Goal: Obtain resource: Download file/media

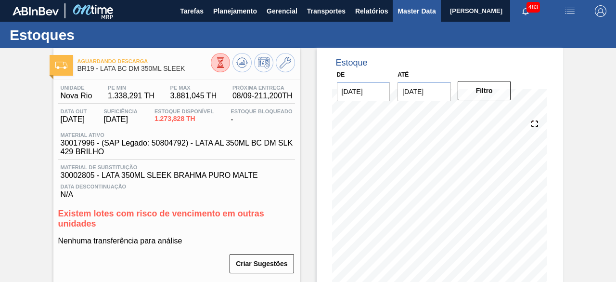
click at [411, 9] on span "Master Data" at bounding box center [417, 11] width 38 height 12
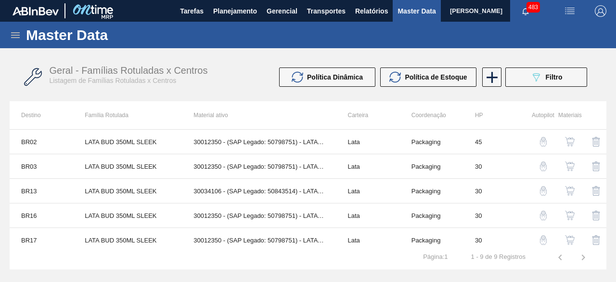
click at [19, 34] on icon at bounding box center [16, 35] width 12 height 12
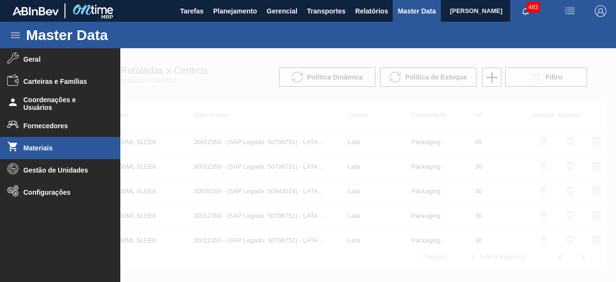
click at [58, 148] on span "Materiais" at bounding box center [63, 148] width 79 height 8
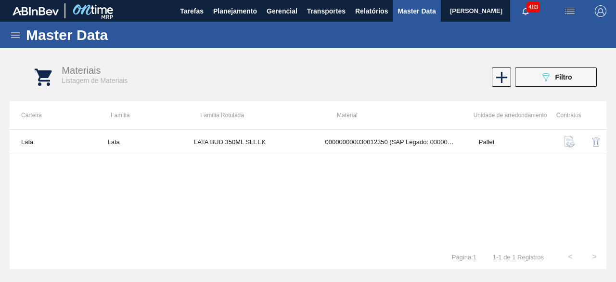
click at [568, 8] on img "button" at bounding box center [570, 11] width 12 height 12
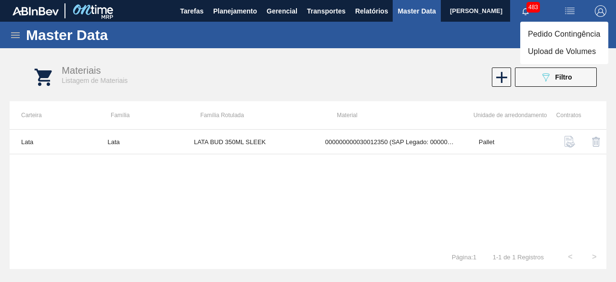
click at [555, 58] on li "Upload de Volumes" at bounding box center [564, 51] width 88 height 17
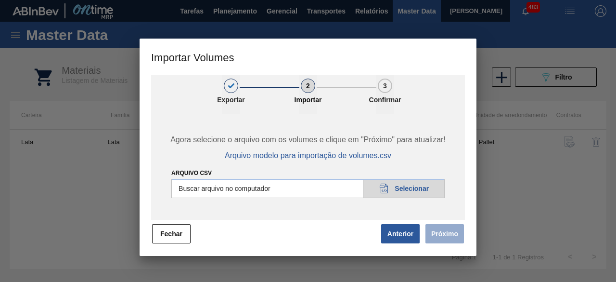
click at [420, 193] on input "Arquivo csv" at bounding box center [307, 188] width 273 height 19
type input "C:\fakepath\Subida Ball D0 + D3 08.09.csv"
click at [442, 229] on button "Próximo" at bounding box center [445, 233] width 39 height 19
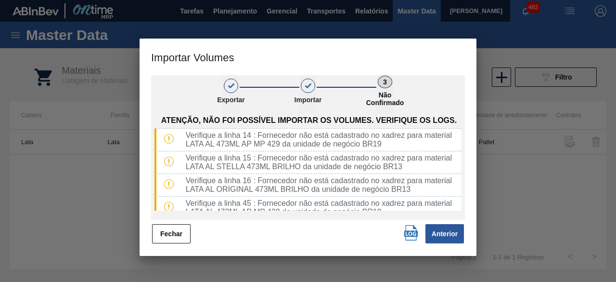
click at [409, 235] on img "button" at bounding box center [410, 232] width 15 height 15
click at [169, 230] on button "Fechar" at bounding box center [171, 233] width 39 height 19
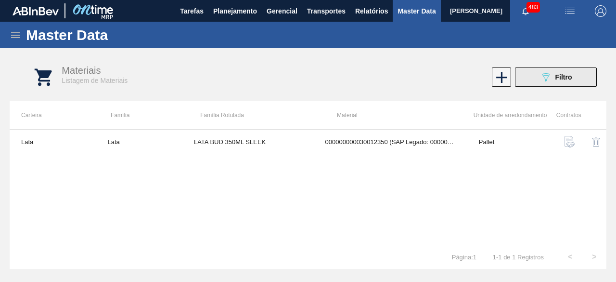
click at [543, 78] on icon "089F7B8B-B2A5-4AFE-B5C0-19BA573D28AC" at bounding box center [546, 77] width 12 height 12
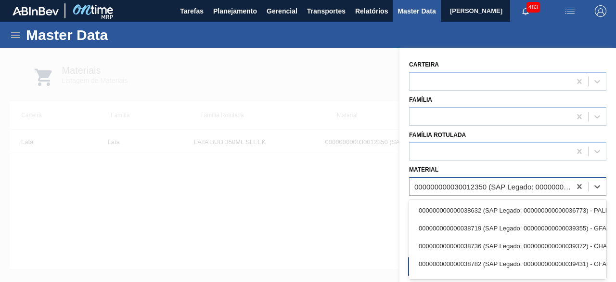
click at [519, 194] on div "000000000030012350 (SAP Legado: 000000000050798751) - LATA AL. 350ML BUD SLK 429" at bounding box center [507, 186] width 197 height 19
paste input "30034410"
type input "30034410"
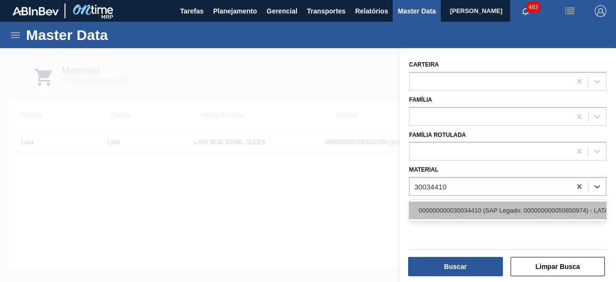
click at [508, 213] on div "000000000030034410 (SAP Legado: 000000000050850974) - LATA AL ORIG 350ML BRILHO…" at bounding box center [507, 210] width 197 height 18
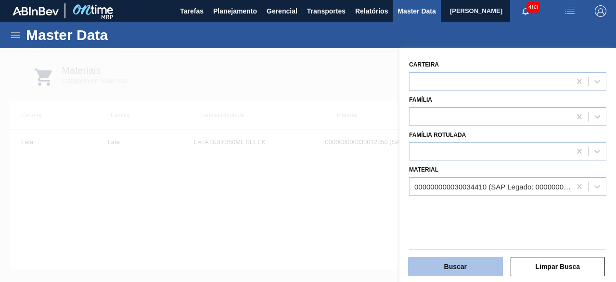
click at [477, 266] on button "Buscar" at bounding box center [455, 266] width 95 height 19
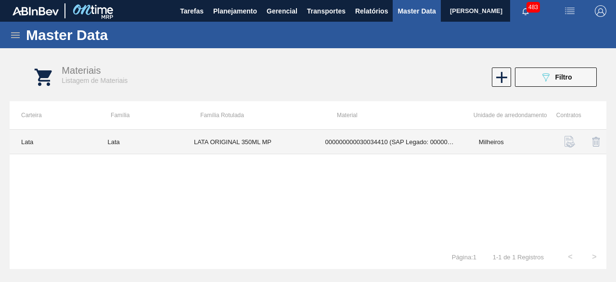
click at [306, 141] on td "LATA ORIGINAL 350ML MP" at bounding box center [247, 142] width 131 height 25
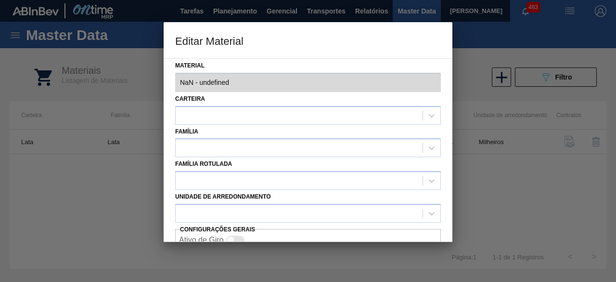
type input "30034410 - 000000000030034410 (SAP Legado: 000000000050850974) - LATA AL ORIG 3…"
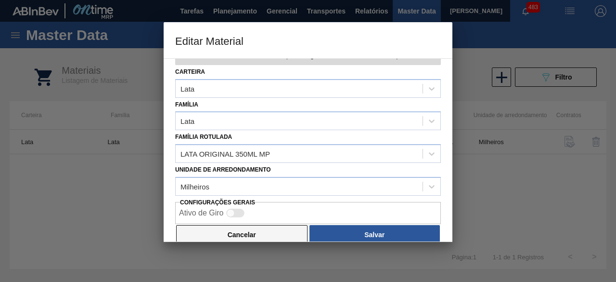
scroll to position [40, 0]
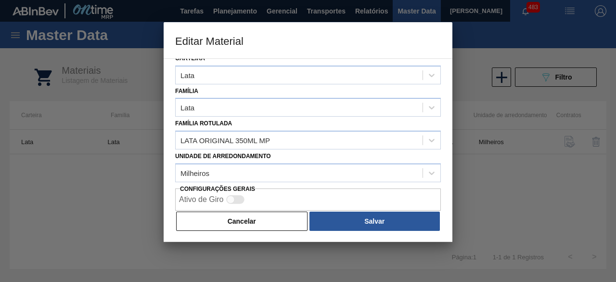
click at [264, 225] on button "Cancelar" at bounding box center [241, 220] width 131 height 19
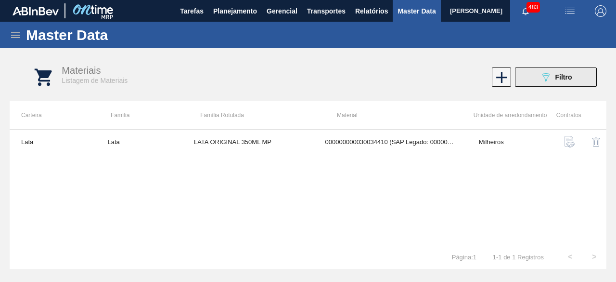
click at [529, 76] on button "089F7B8B-B2A5-4AFE-B5C0-19BA573D28AC Filtro" at bounding box center [556, 76] width 82 height 19
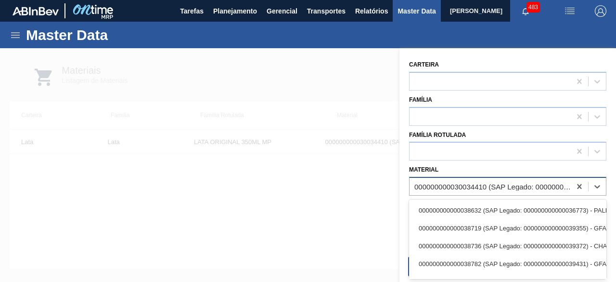
click at [515, 194] on div "000000000030034410 (SAP Legado: 000000000050850974) - LATA AL ORIG 350ML BRILHO…" at bounding box center [507, 186] width 197 height 19
paste input "30012388"
type input "30012388"
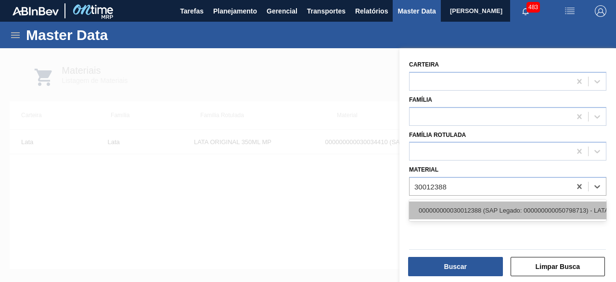
click at [504, 210] on div "000000000030012388 (SAP Legado: 000000000050798713) - LATA AL. 269ML SK MP 429" at bounding box center [507, 210] width 197 height 18
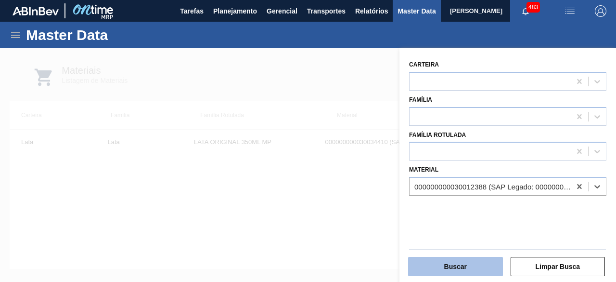
click at [486, 266] on button "Buscar" at bounding box center [455, 266] width 95 height 19
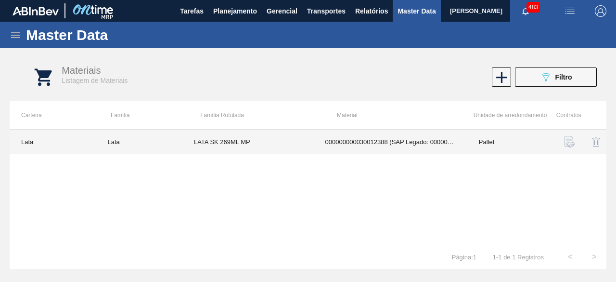
click at [296, 143] on td "LATA SK 269ML MP" at bounding box center [247, 142] width 131 height 25
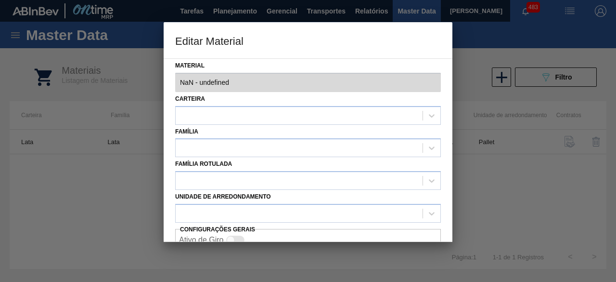
type input "30012388 - 000000000030012388 (SAP Legado: 000000000050798713) - LATA AL. 269ML…"
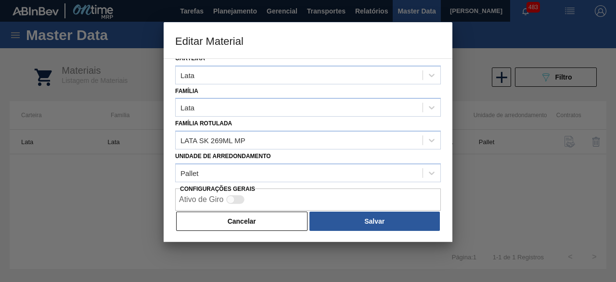
drag, startPoint x: 267, startPoint y: 215, endPoint x: 472, endPoint y: 65, distance: 254.6
click at [269, 216] on button "Cancelar" at bounding box center [241, 220] width 131 height 19
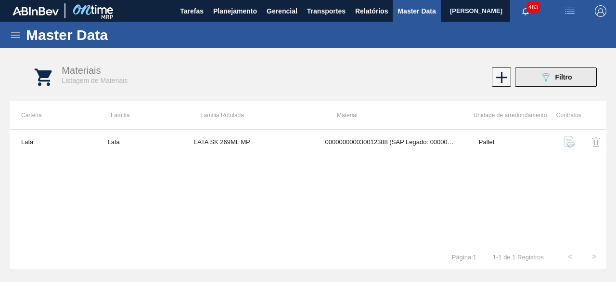
click at [571, 82] on div "089F7B8B-B2A5-4AFE-B5C0-19BA573D28AC Filtro" at bounding box center [556, 77] width 32 height 12
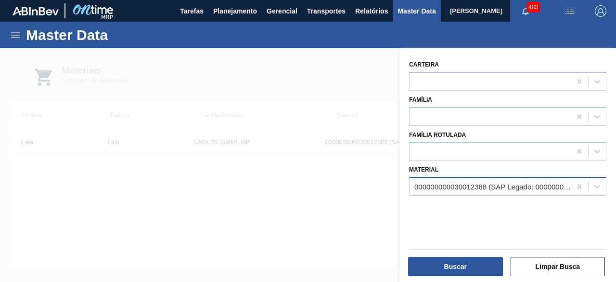
click at [491, 182] on div "000000000030012388 (SAP Legado: 000000000050798713) - LATA AL. 269ML SK MP 429" at bounding box center [493, 186] width 157 height 8
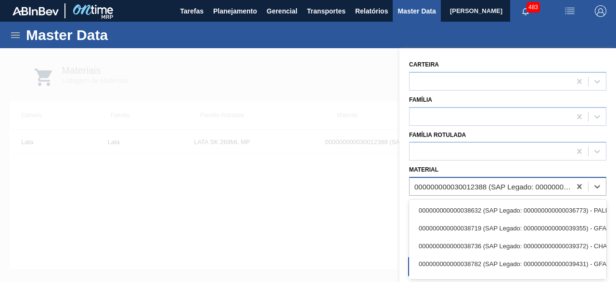
paste input "30029834"
type input "30029834"
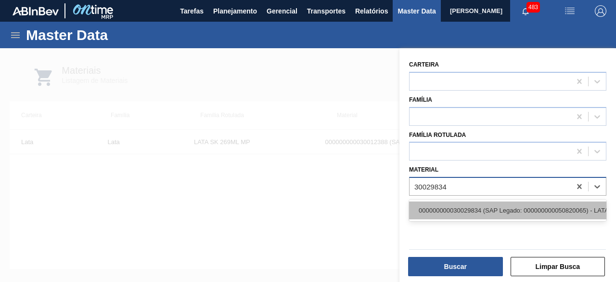
click at [492, 206] on div "000000000030029834 (SAP Legado: 000000000050820065) - LATA AL 473ML AP MP 429" at bounding box center [507, 210] width 197 height 18
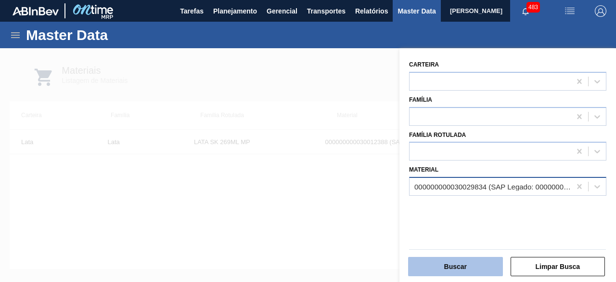
click at [472, 267] on button "Buscar" at bounding box center [455, 266] width 95 height 19
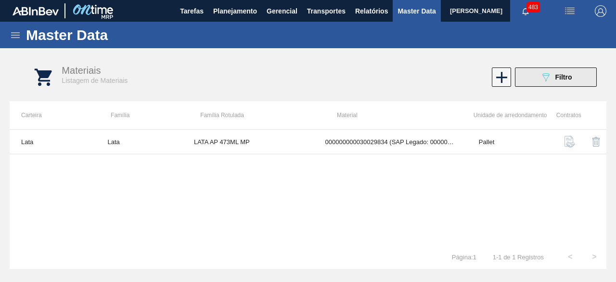
click at [569, 67] on button "089F7B8B-B2A5-4AFE-B5C0-19BA573D28AC Filtro" at bounding box center [556, 76] width 82 height 19
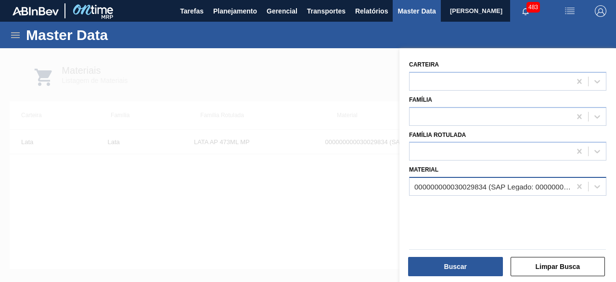
click at [487, 182] on div "000000000030029834 (SAP Legado: 000000000050820065) - LATA AL 473ML AP MP 429" at bounding box center [493, 186] width 157 height 8
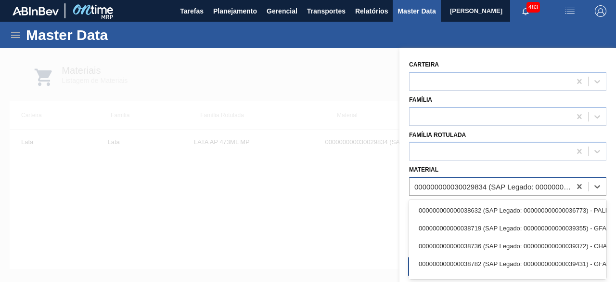
paste input "30029834"
type input "30029834"
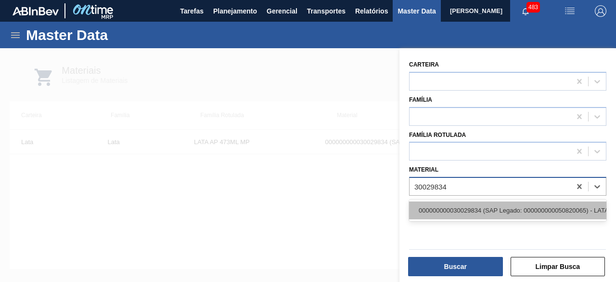
click at [476, 212] on div "000000000030029834 (SAP Legado: 000000000050820065) - LATA AL 473ML AP MP 429" at bounding box center [507, 210] width 197 height 18
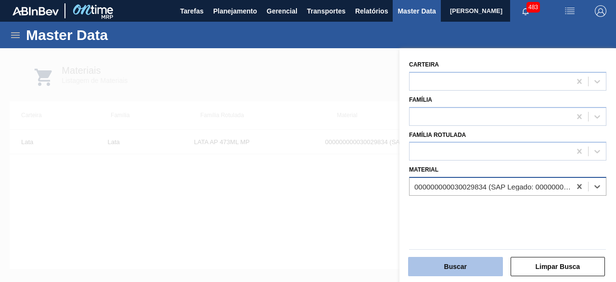
click at [468, 272] on button "Buscar" at bounding box center [455, 266] width 95 height 19
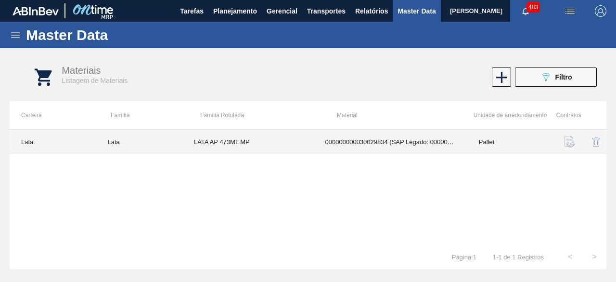
click at [296, 147] on td "LATA AP 473ML MP" at bounding box center [247, 142] width 131 height 25
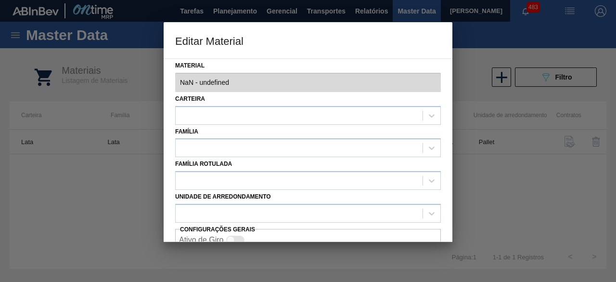
type input "30029834 - 000000000030029834 (SAP Legado: 000000000050820065) - LATA AL 473ML …"
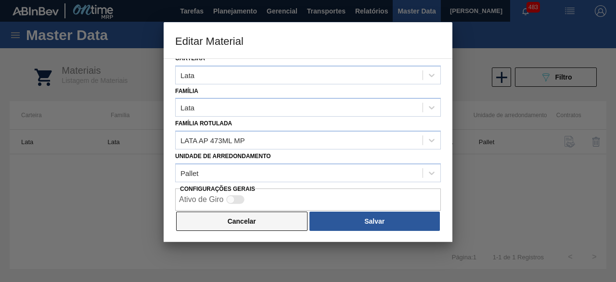
click at [252, 226] on button "Cancelar" at bounding box center [241, 220] width 131 height 19
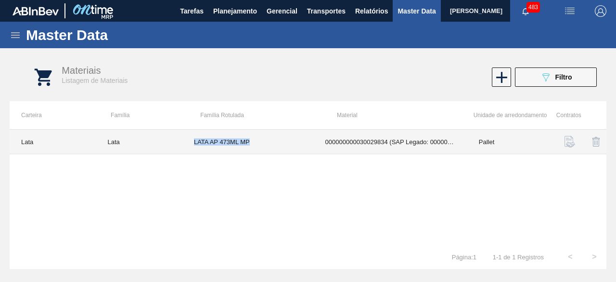
drag, startPoint x: 192, startPoint y: 141, endPoint x: 265, endPoint y: 142, distance: 72.7
click at [265, 142] on td "LATA AP 473ML MP" at bounding box center [247, 142] width 131 height 25
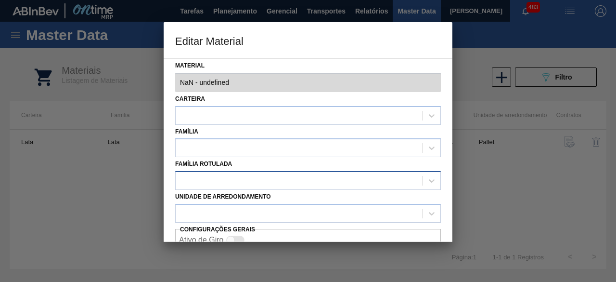
type input "30029834 - 000000000030029834 (SAP Legado: 000000000050820065) - LATA AL 473ML …"
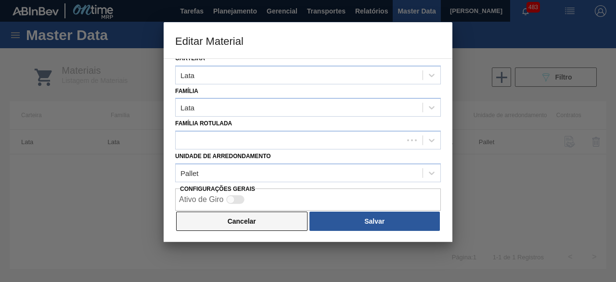
click at [271, 221] on button "Cancelar" at bounding box center [241, 220] width 131 height 19
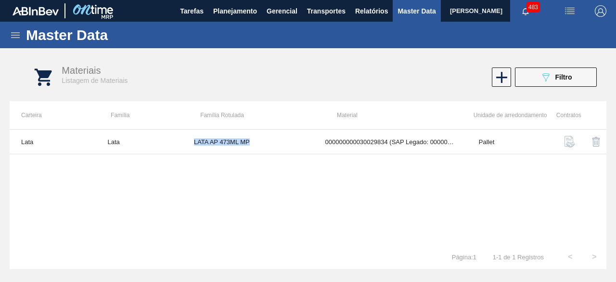
copy td "LATA AP 473ML MP"
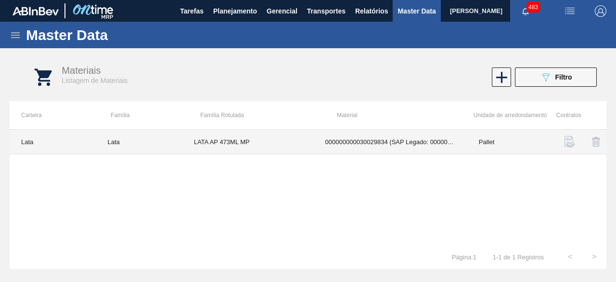
click at [366, 135] on td "000000000030029834 (SAP Legado: 000000000050820065) - LATA AL 473ML AP MP 429" at bounding box center [391, 142] width 154 height 25
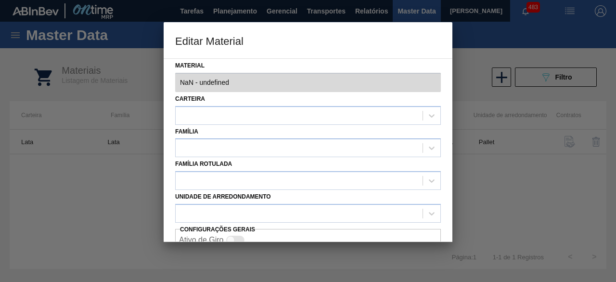
type input "30029834 - 000000000030029834 (SAP Legado: 000000000050820065) - LATA AL 473ML …"
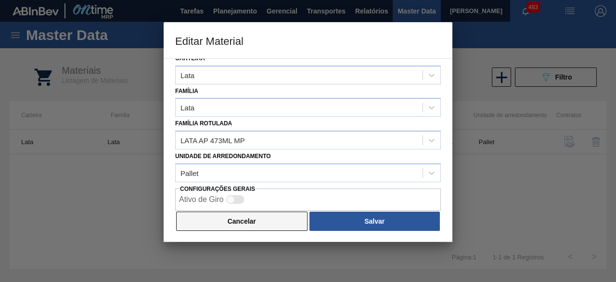
click at [289, 212] on button "Cancelar" at bounding box center [241, 220] width 131 height 19
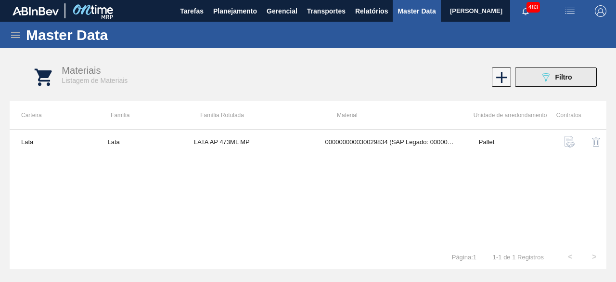
click at [546, 80] on icon "089F7B8B-B2A5-4AFE-B5C0-19BA573D28AC" at bounding box center [546, 77] width 12 height 12
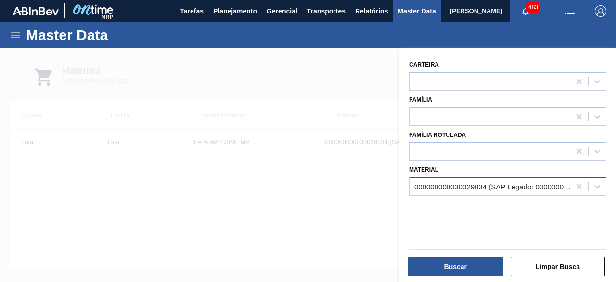
click at [494, 186] on div "000000000030029834 (SAP Legado: 000000000050820065) - LATA AL 473ML AP MP 429" at bounding box center [493, 186] width 157 height 8
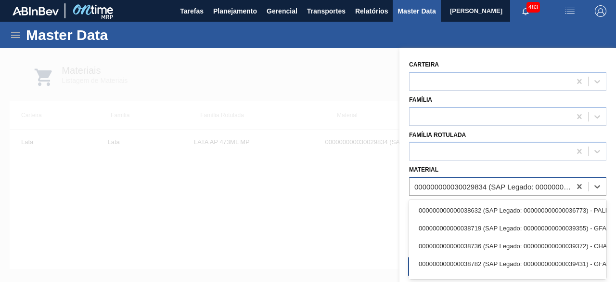
paste input "30034233"
type input "30034233"
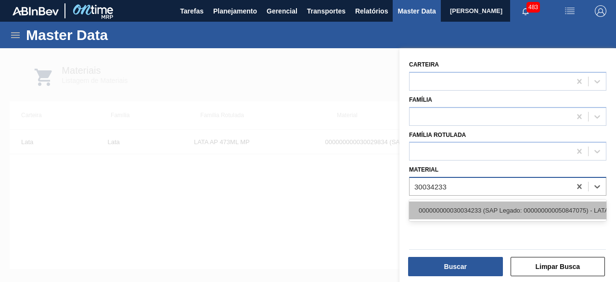
click at [495, 209] on div "000000000030034233 (SAP Legado: 000000000050847075) - LATA AL STELLA 473ML BRIL…" at bounding box center [507, 210] width 197 height 18
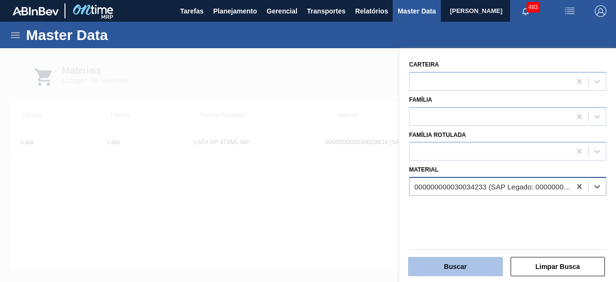
click at [482, 269] on button "Buscar" at bounding box center [455, 266] width 95 height 19
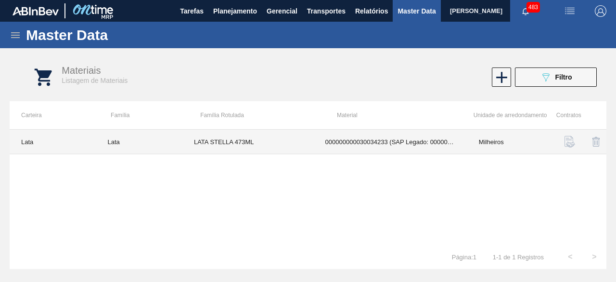
click at [327, 145] on td "000000000030034233 (SAP Legado: 000000000050847075) - LATA AL STELLA 473ML BRIL…" at bounding box center [391, 142] width 154 height 25
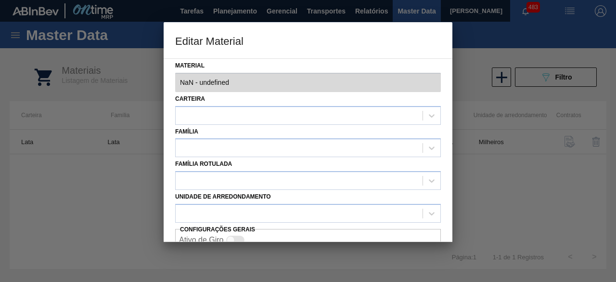
type input "30034233 - 000000000030034233 (SAP Legado: 000000000050847075) - LATA AL STELLA…"
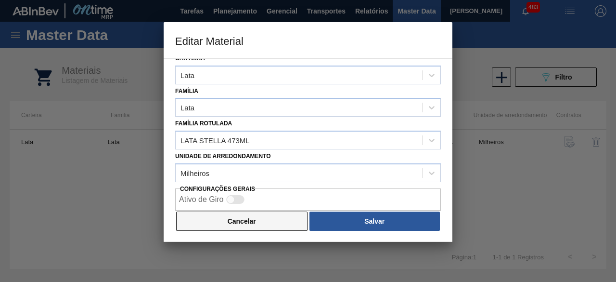
click at [294, 226] on button "Cancelar" at bounding box center [241, 220] width 131 height 19
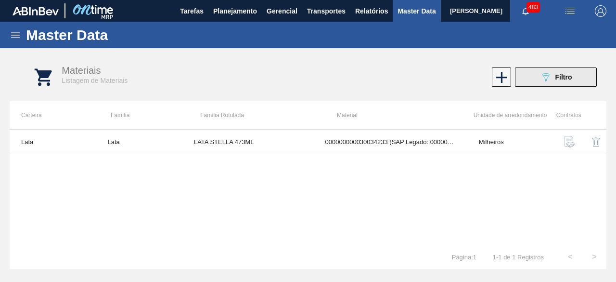
click at [558, 72] on div "089F7B8B-B2A5-4AFE-B5C0-19BA573D28AC Filtro" at bounding box center [556, 77] width 32 height 12
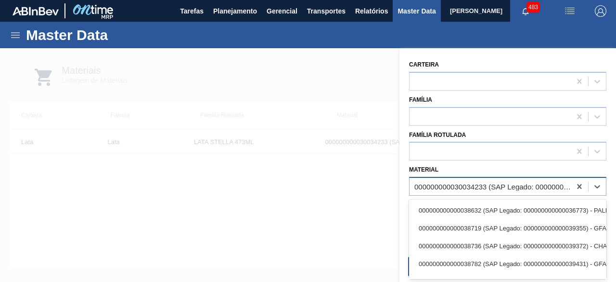
click at [469, 181] on div "000000000030034233 (SAP Legado: 000000000050847075) - LATA AL STELLA 473ML BRIL…" at bounding box center [490, 187] width 161 height 14
paste input "30034237"
type input "30034237"
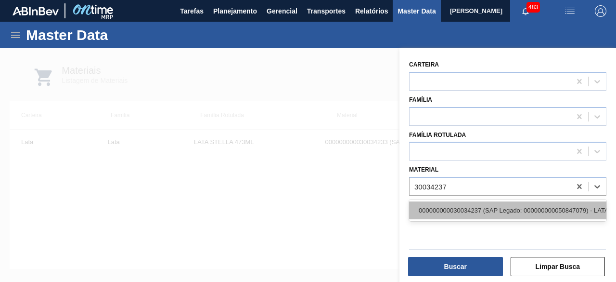
click at [460, 208] on div "000000000030034237 (SAP Legado: 000000000050847079) - LATA AL ORIGINAL 473ML BR…" at bounding box center [507, 210] width 197 height 18
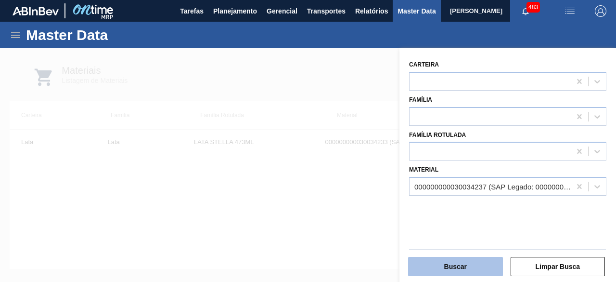
click at [481, 263] on button "Buscar" at bounding box center [455, 266] width 95 height 19
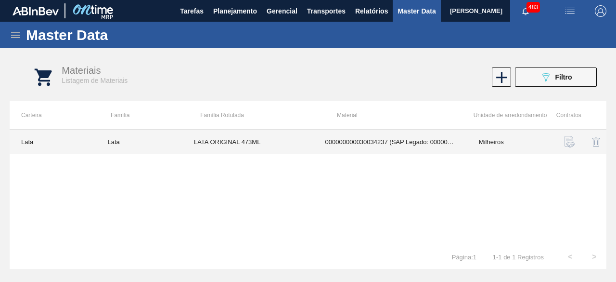
click at [330, 147] on td "000000000030034237 (SAP Legado: 000000000050847079) - LATA AL ORIGINAL 473ML BR…" at bounding box center [391, 142] width 154 height 25
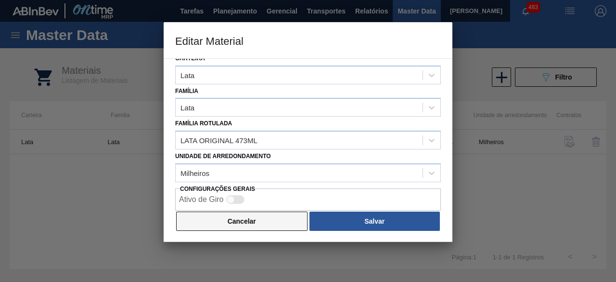
click at [285, 222] on button "Cancelar" at bounding box center [241, 220] width 131 height 19
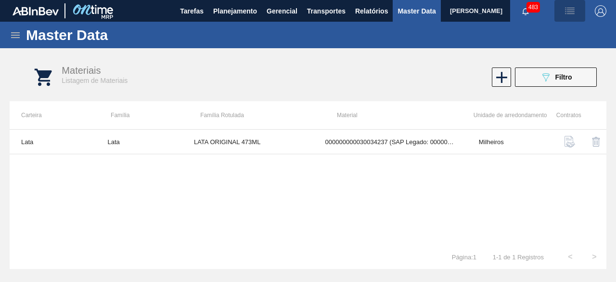
click at [572, 13] on img "button" at bounding box center [570, 11] width 12 height 12
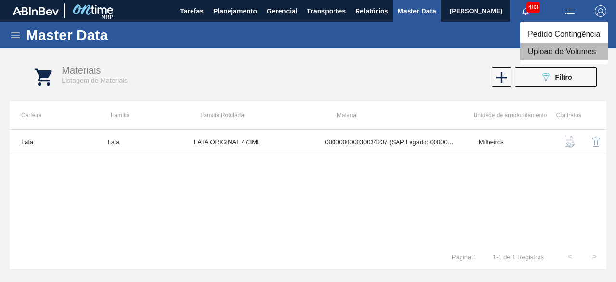
click at [555, 55] on li "Upload de Volumes" at bounding box center [564, 51] width 88 height 17
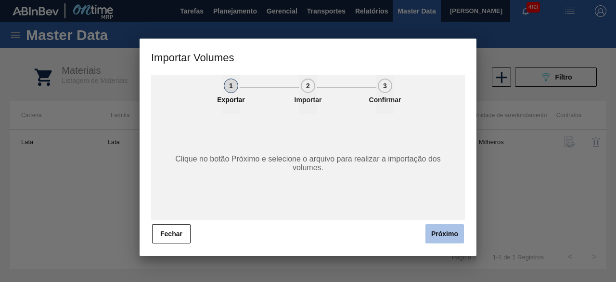
click at [438, 231] on button "Próximo" at bounding box center [445, 233] width 39 height 19
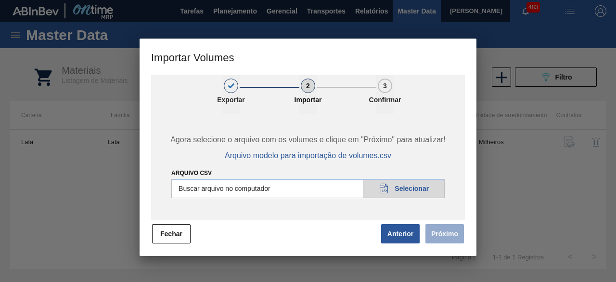
click at [431, 192] on input "Arquivo csv" at bounding box center [307, 188] width 273 height 19
type input "C:\fakepath\Subida Ball D0 + D3 08.09.csv"
click at [452, 239] on button "Próximo" at bounding box center [445, 233] width 39 height 19
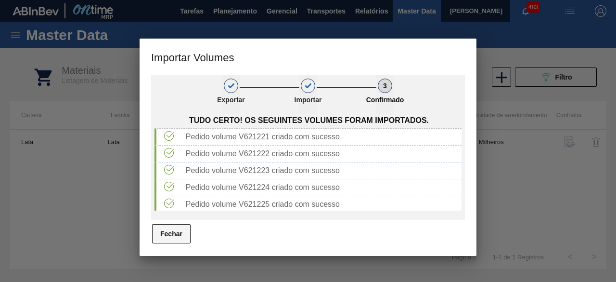
click at [170, 231] on button "Fechar" at bounding box center [171, 233] width 39 height 19
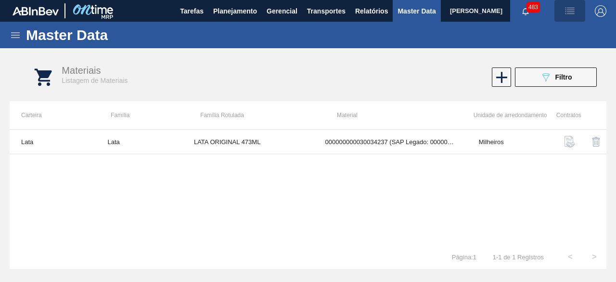
click at [572, 13] on img "button" at bounding box center [570, 11] width 12 height 12
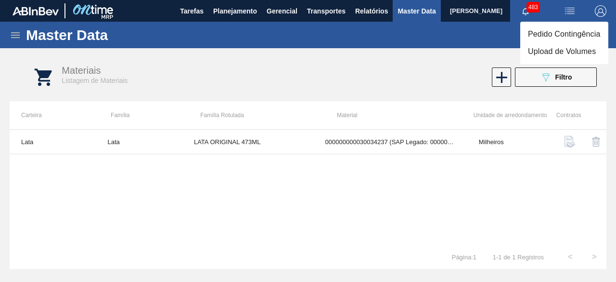
click at [568, 49] on li "Upload de Volumes" at bounding box center [564, 51] width 88 height 17
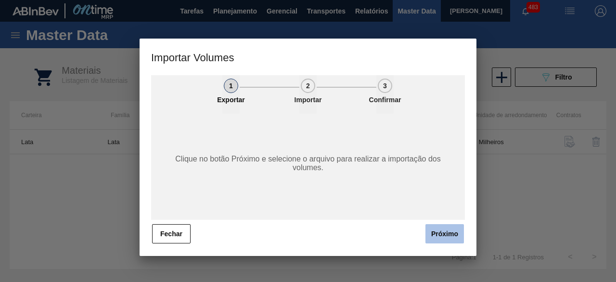
click at [446, 231] on button "Próximo" at bounding box center [445, 233] width 39 height 19
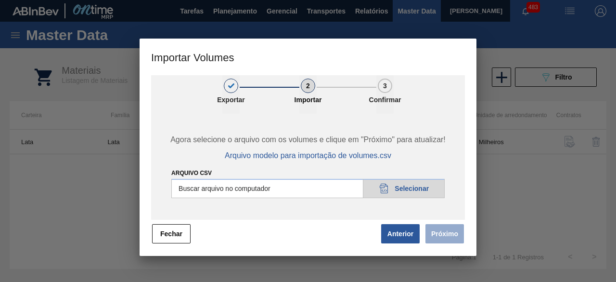
click at [409, 186] on input "Arquivo csv" at bounding box center [307, 188] width 273 height 19
type input "C:\fakepath\Subida fort. + itumb 08.09.csv"
click at [449, 232] on button "Próximo" at bounding box center [445, 233] width 39 height 19
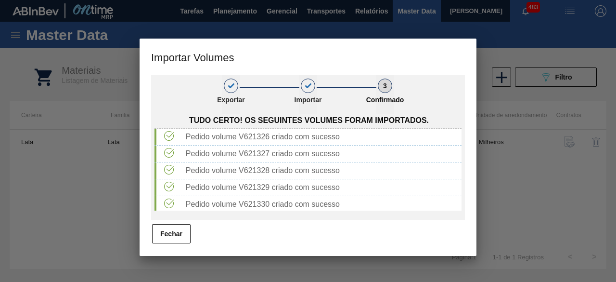
click at [182, 233] on button "Fechar" at bounding box center [171, 233] width 39 height 19
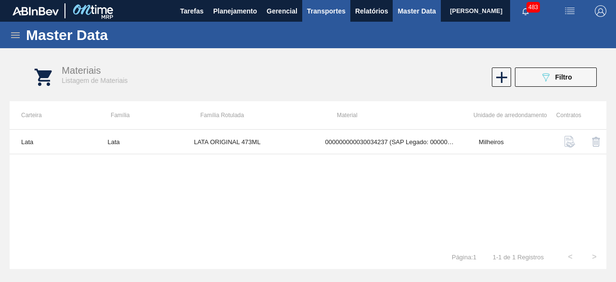
click at [310, 5] on span "Transportes" at bounding box center [326, 11] width 39 height 12
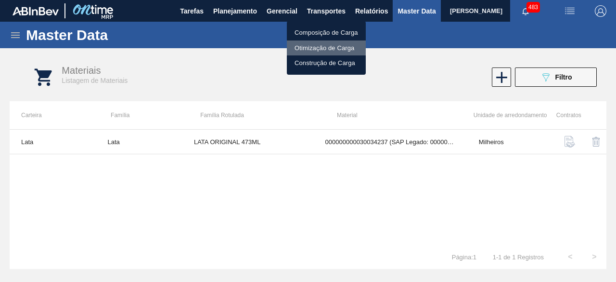
click at [303, 52] on li "Otimização de Carga" at bounding box center [326, 47] width 79 height 15
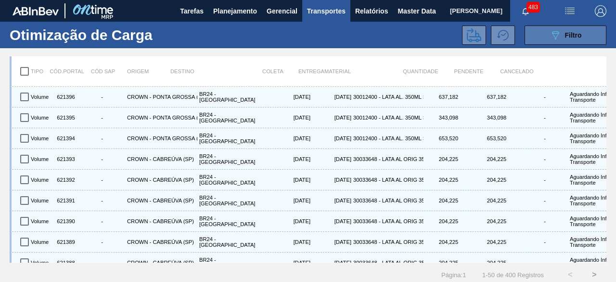
click at [567, 34] on span "Filtro" at bounding box center [573, 35] width 17 height 8
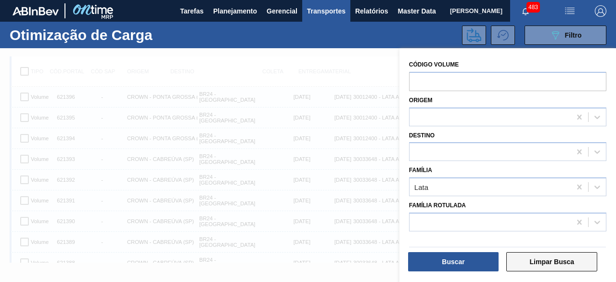
click at [560, 260] on button "Limpar Busca" at bounding box center [552, 261] width 91 height 19
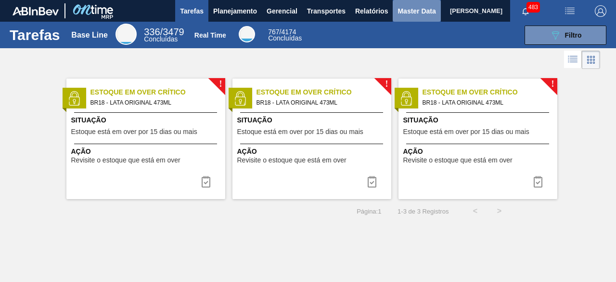
click at [412, 8] on span "Master Data" at bounding box center [417, 11] width 38 height 12
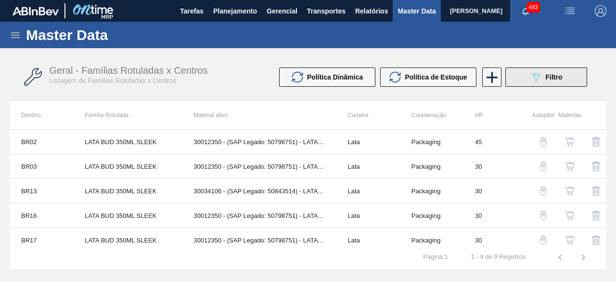
click at [524, 78] on button "089F7B8B-B2A5-4AFE-B5C0-19BA573D28AC Filtro" at bounding box center [547, 76] width 82 height 19
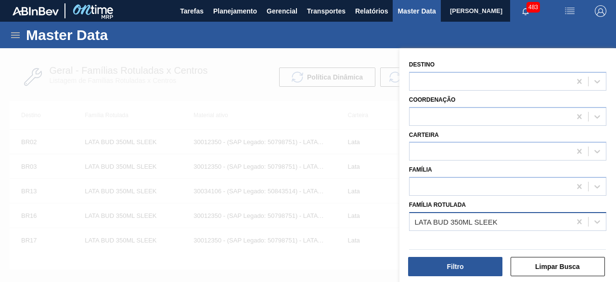
click at [471, 225] on div "LATA BUD 350ML SLEEK" at bounding box center [456, 221] width 83 height 8
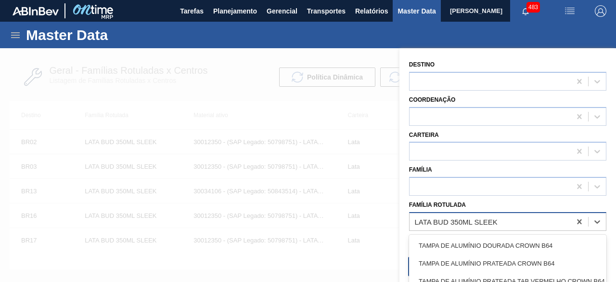
paste Rotulada "LATA AP 473ML MP"
type Rotulada "LATA AP 473ML MP"
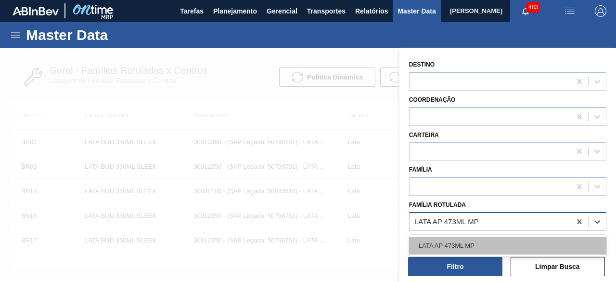
click at [452, 239] on div "LATA AP 473ML MP" at bounding box center [507, 245] width 197 height 18
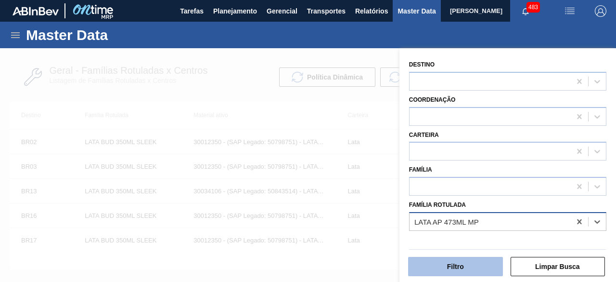
click at [449, 260] on button "Filtro" at bounding box center [455, 266] width 95 height 19
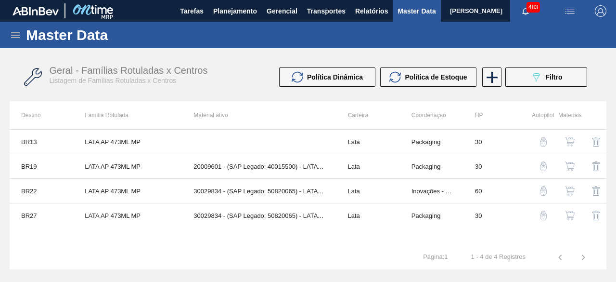
click at [567, 168] on img "button" at bounding box center [570, 166] width 10 height 10
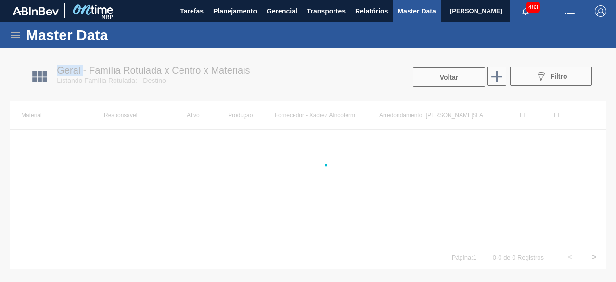
click at [567, 168] on div at bounding box center [308, 165] width 616 height 234
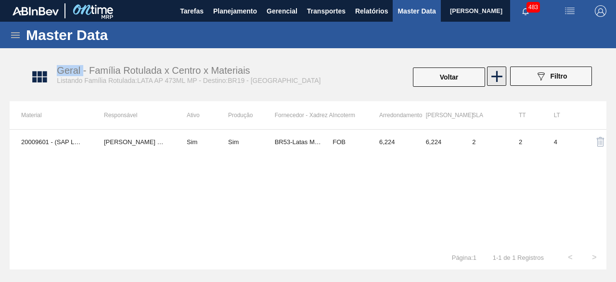
click at [500, 78] on icon at bounding box center [497, 76] width 19 height 19
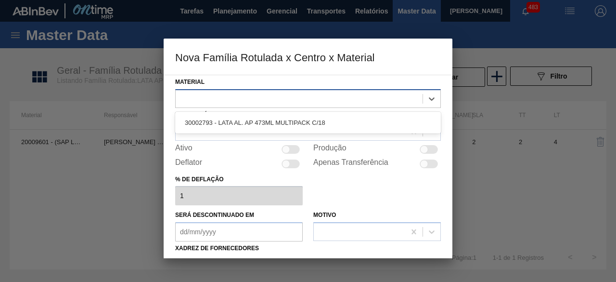
click at [404, 97] on div at bounding box center [299, 98] width 247 height 14
click at [384, 93] on div at bounding box center [299, 98] width 247 height 14
paste input "30029834"
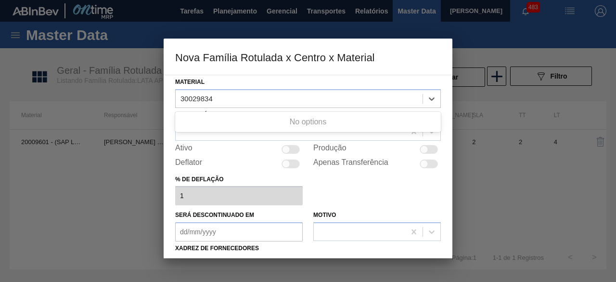
type input "30029834"
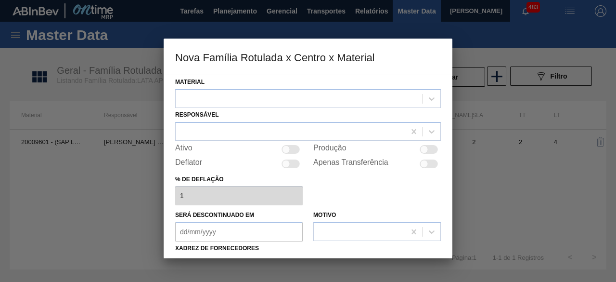
click at [556, 188] on div at bounding box center [308, 141] width 616 height 282
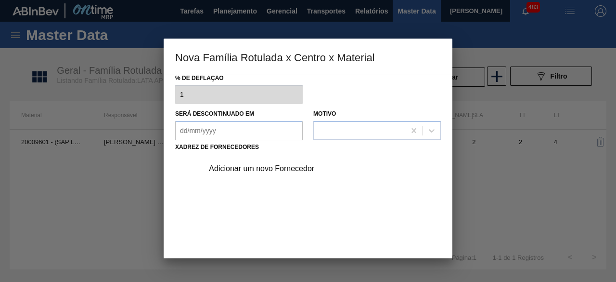
scroll to position [144, 0]
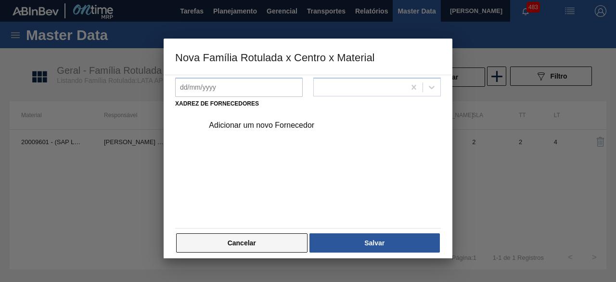
click at [302, 249] on button "Cancelar" at bounding box center [241, 242] width 131 height 19
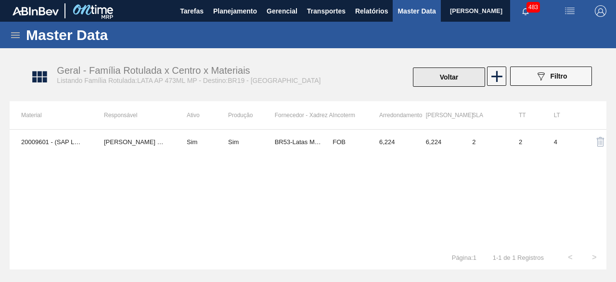
click at [450, 75] on button "Voltar" at bounding box center [449, 76] width 72 height 19
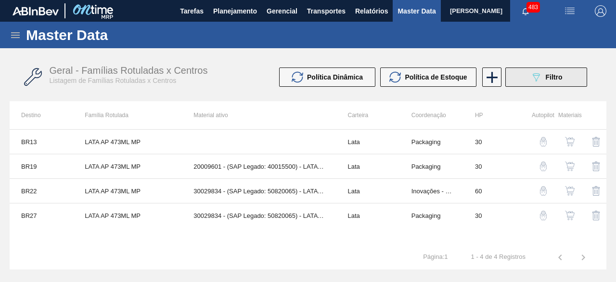
click at [533, 79] on icon "089F7B8B-B2A5-4AFE-B5C0-19BA573D28AC" at bounding box center [537, 77] width 12 height 12
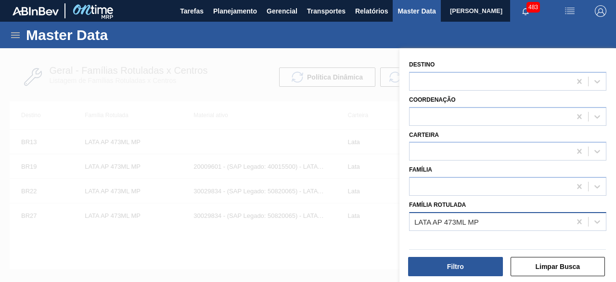
click at [511, 222] on div "LATA AP 473ML MP" at bounding box center [490, 221] width 161 height 14
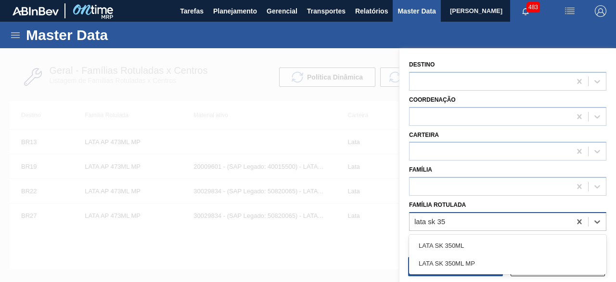
type Rotulada "lata sk 350"
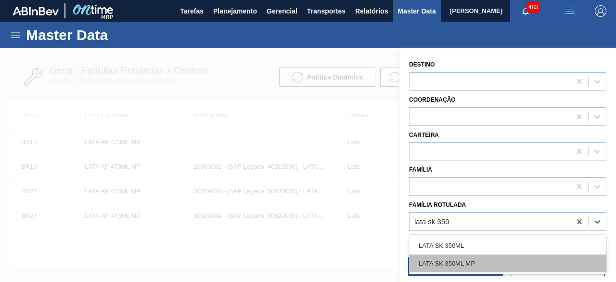
click at [487, 258] on div "LATA SK 350ML MP" at bounding box center [507, 263] width 197 height 18
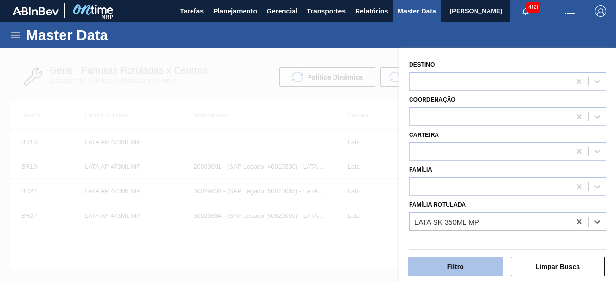
click at [480, 261] on button "Filtro" at bounding box center [455, 266] width 95 height 19
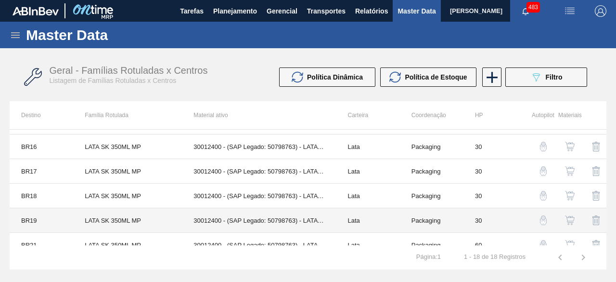
scroll to position [289, 0]
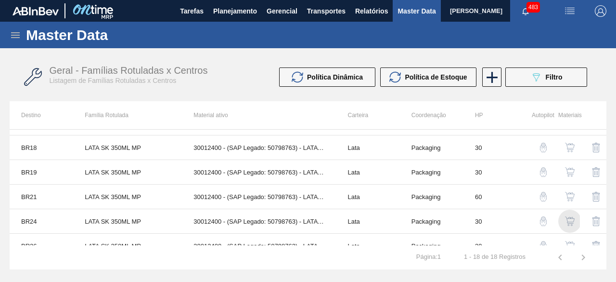
click at [571, 217] on img "button" at bounding box center [570, 221] width 10 height 10
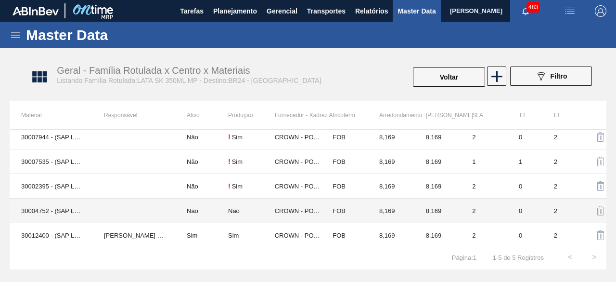
scroll to position [6, 0]
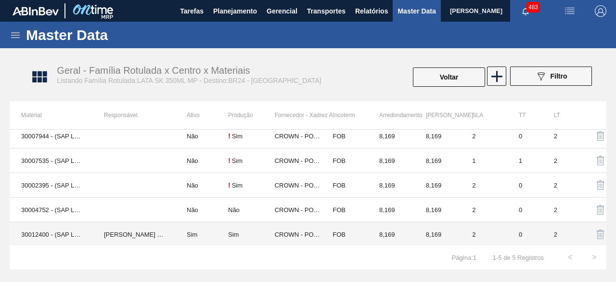
click at [49, 232] on td "30012400 - (SAP Legado: 50798763) - LATA AL. 350ML SK MP 429" at bounding box center [51, 234] width 83 height 25
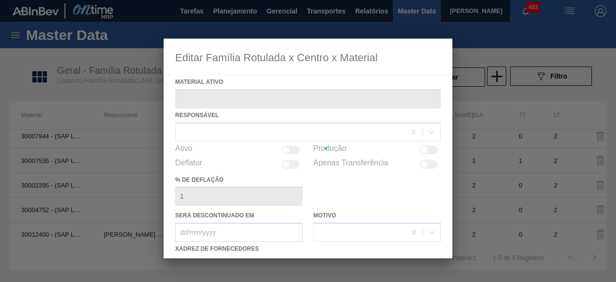
type ativo "30012400 - (SAP Legado: 50798763) - LATA AL. 350ML SK MP 429"
checkbox input "true"
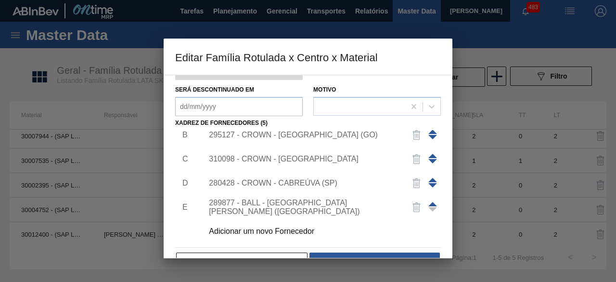
scroll to position [151, 0]
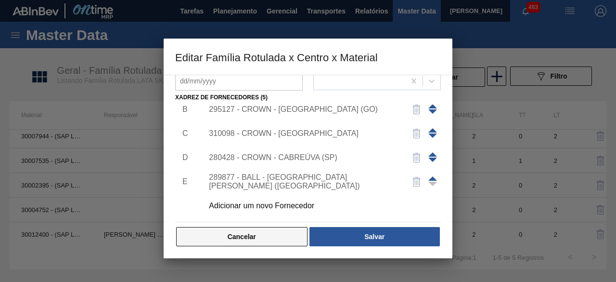
click at [283, 234] on button "Cancelar" at bounding box center [241, 236] width 131 height 19
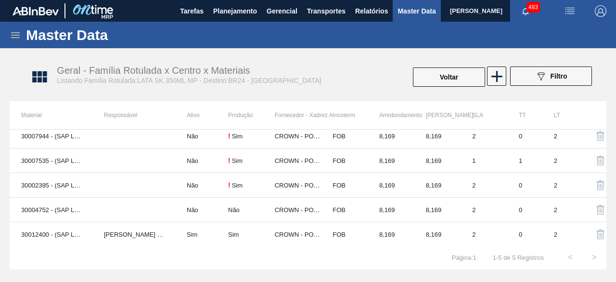
click at [568, 10] on img "button" at bounding box center [570, 11] width 12 height 12
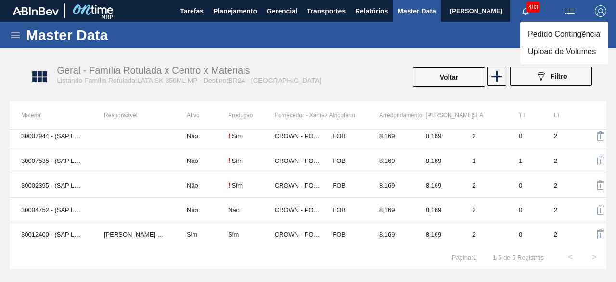
click at [535, 52] on li "Upload de Volumes" at bounding box center [564, 51] width 88 height 17
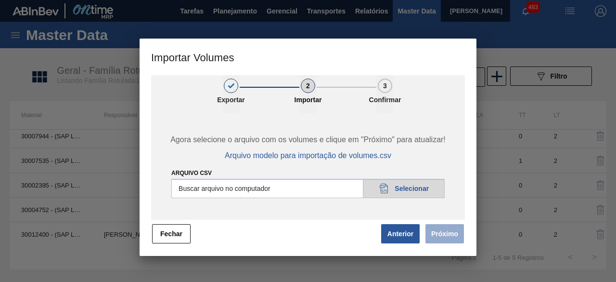
click at [407, 192] on input "Arquivo csv" at bounding box center [307, 188] width 273 height 19
type input "C:\fakepath\Subida Crown 08.09.csv"
click at [439, 234] on button "Próximo" at bounding box center [445, 233] width 39 height 19
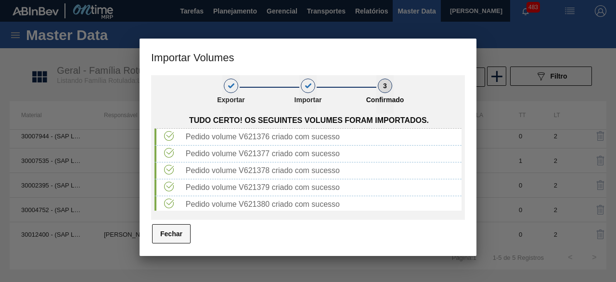
click at [166, 236] on button "Fechar" at bounding box center [171, 233] width 39 height 19
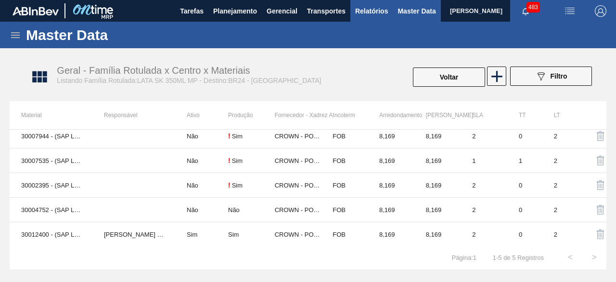
click at [359, 10] on span "Relatórios" at bounding box center [371, 11] width 33 height 12
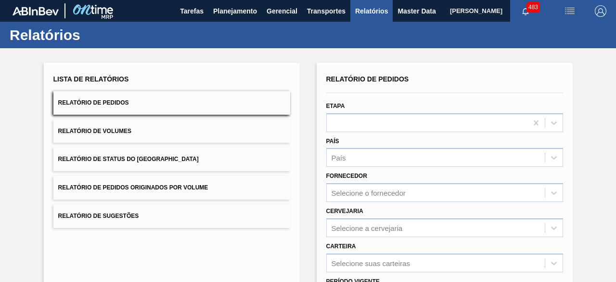
click at [155, 132] on button "Relatório de Volumes" at bounding box center [171, 131] width 237 height 24
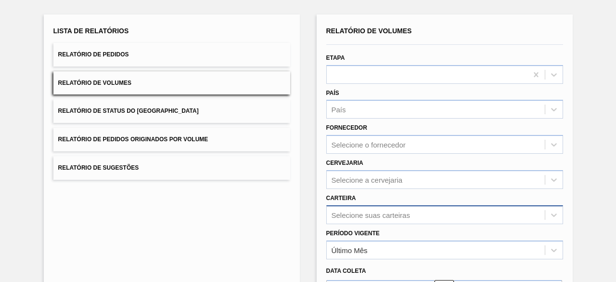
click at [387, 216] on div "Selecione suas carteiras" at bounding box center [444, 214] width 237 height 19
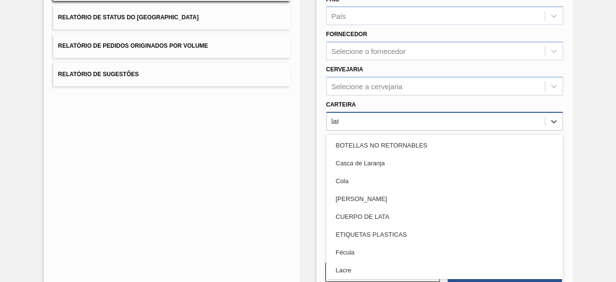
type input "lata"
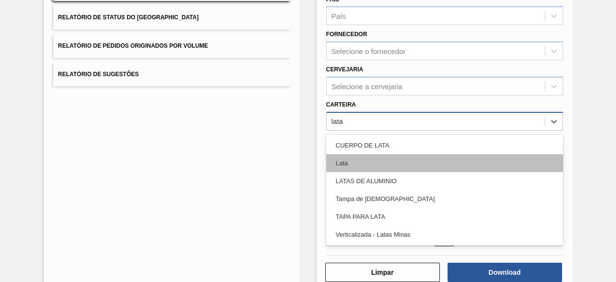
click at [335, 157] on div "Lata" at bounding box center [444, 163] width 237 height 18
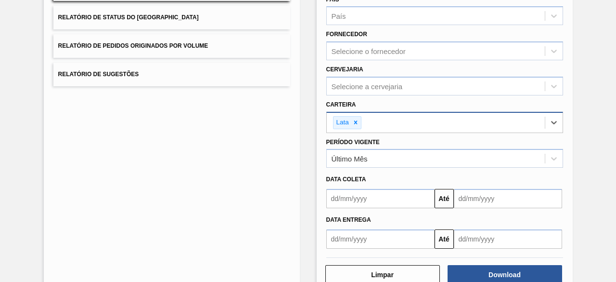
click at [383, 203] on input "text" at bounding box center [380, 198] width 108 height 19
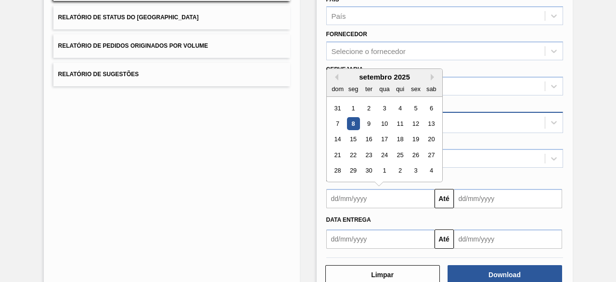
click at [354, 126] on div "8" at bounding box center [353, 123] width 13 height 13
type input "[DATE]"
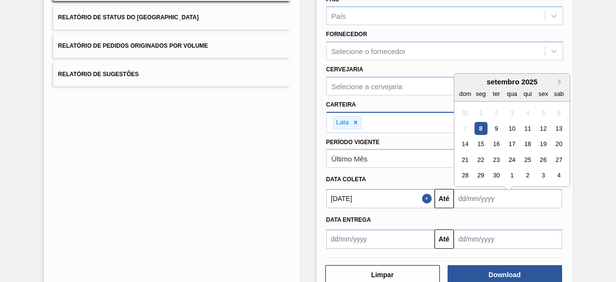
click at [502, 196] on input "text" at bounding box center [508, 198] width 108 height 19
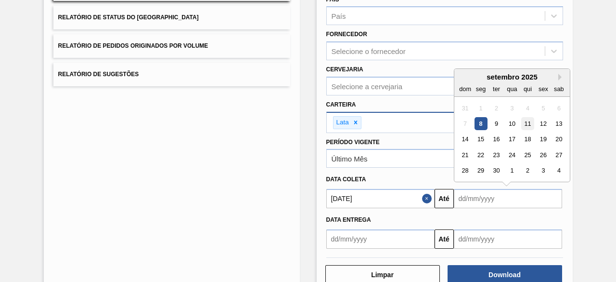
click at [524, 122] on div "11" at bounding box center [527, 123] width 13 height 13
type input "[DATE]"
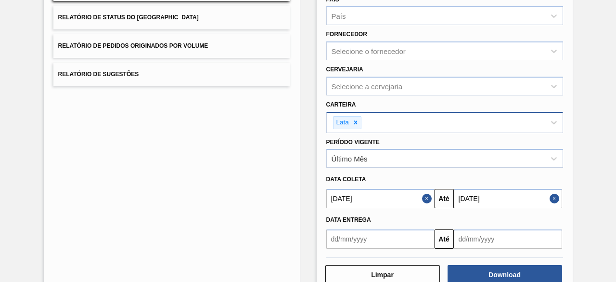
click at [553, 201] on button "Close" at bounding box center [556, 198] width 13 height 19
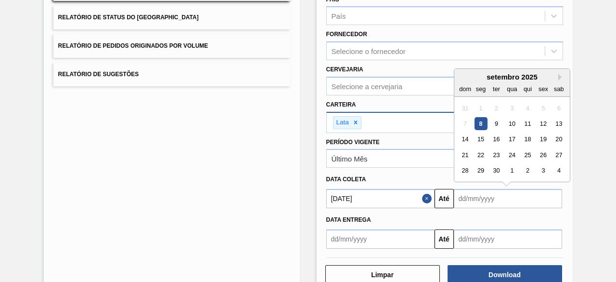
click at [528, 200] on input "text" at bounding box center [508, 198] width 108 height 19
click at [530, 121] on div "11" at bounding box center [527, 123] width 13 height 13
type input "[DATE]"
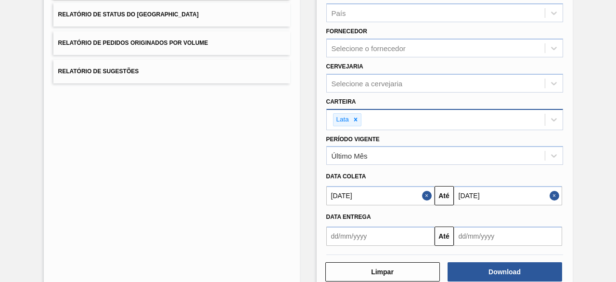
scroll to position [165, 0]
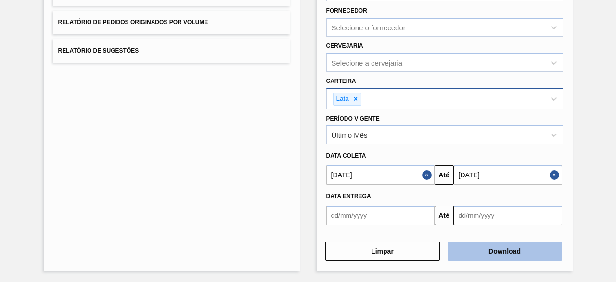
click at [519, 252] on button "Download" at bounding box center [505, 250] width 115 height 19
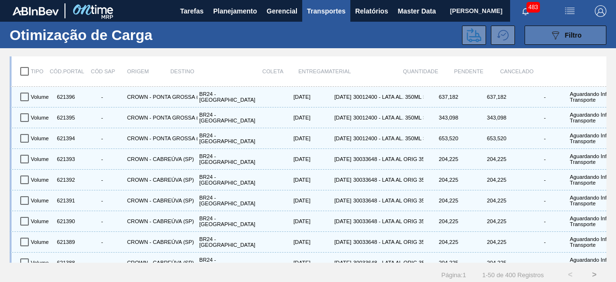
click at [564, 30] on div "089F7B8B-B2A5-4AFE-B5C0-19BA573D28AC Filtro" at bounding box center [566, 35] width 32 height 12
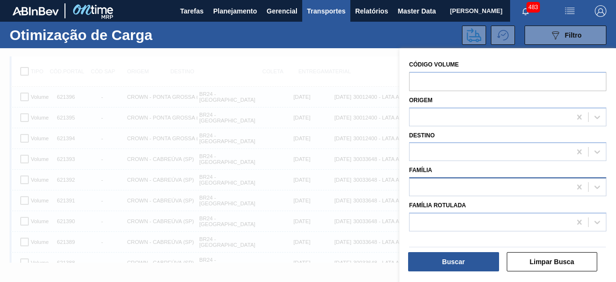
click at [494, 182] on div at bounding box center [490, 187] width 161 height 14
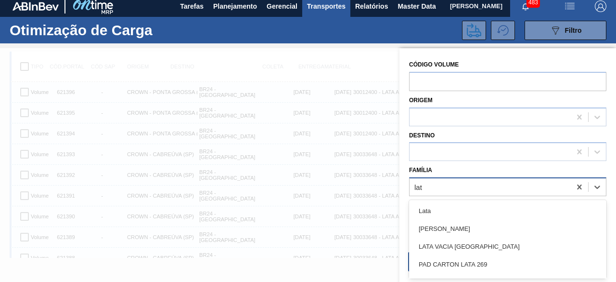
type input "lata"
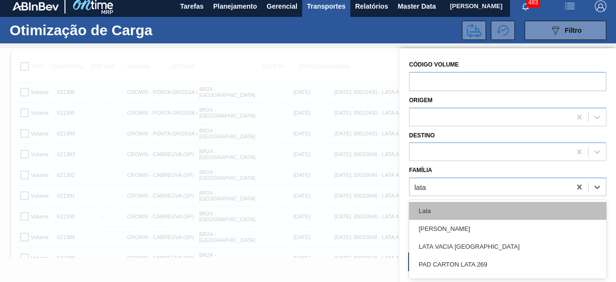
click at [475, 207] on div "Lata" at bounding box center [507, 211] width 197 height 18
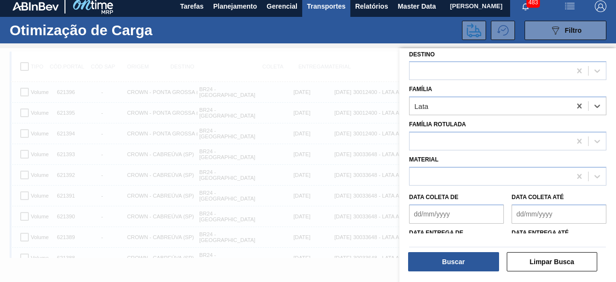
scroll to position [96, 0]
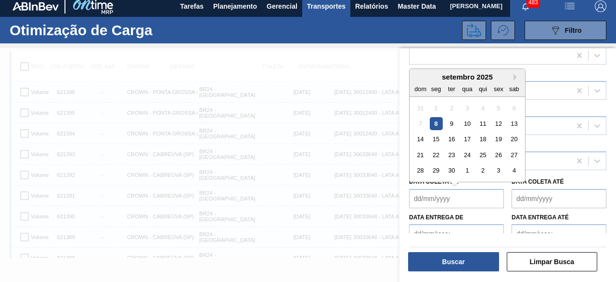
click at [473, 198] on de "Data coleta de" at bounding box center [456, 198] width 95 height 19
click at [436, 121] on div "8" at bounding box center [436, 123] width 13 height 13
type de "[DATE]"
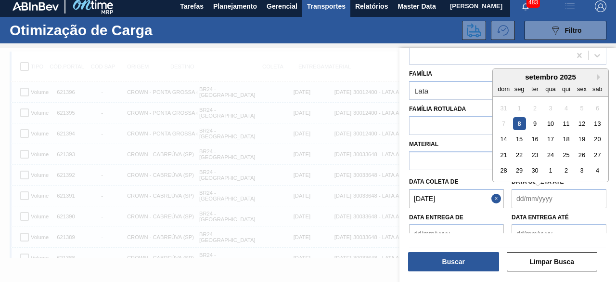
click at [528, 194] on até "Data coleta até" at bounding box center [559, 198] width 95 height 19
click at [566, 128] on div "11" at bounding box center [566, 123] width 13 height 13
type até "[DATE]"
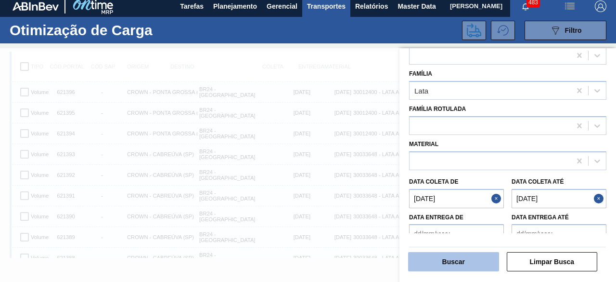
click at [482, 262] on button "Buscar" at bounding box center [453, 261] width 91 height 19
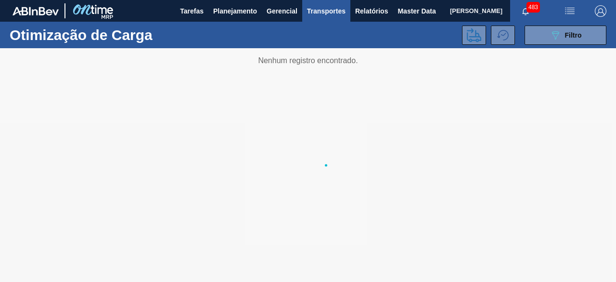
scroll to position [0, 0]
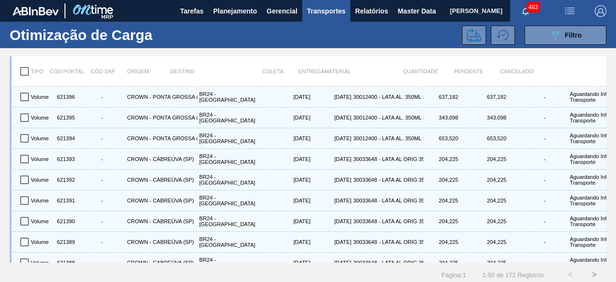
click at [24, 71] on input "checkbox" at bounding box center [24, 71] width 20 height 20
checkbox input "true"
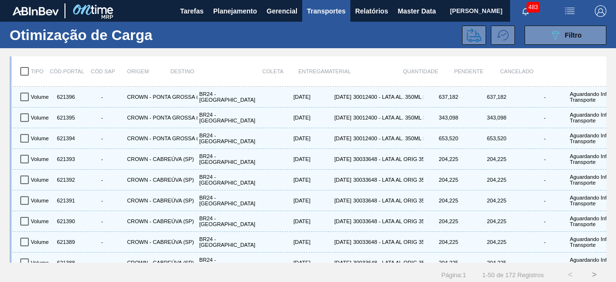
checkbox input "true"
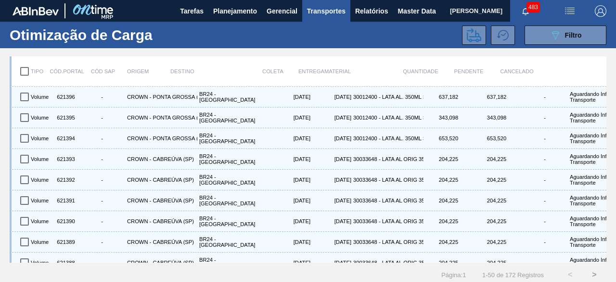
checkbox input "true"
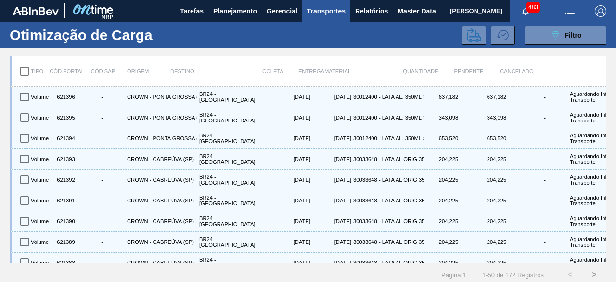
checkbox input "true"
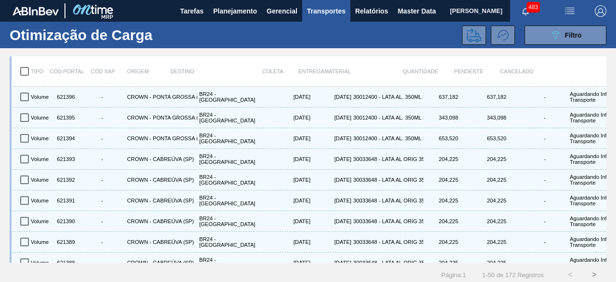
checkbox input "true"
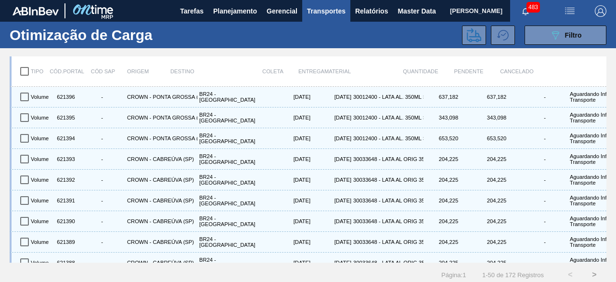
checkbox input "true"
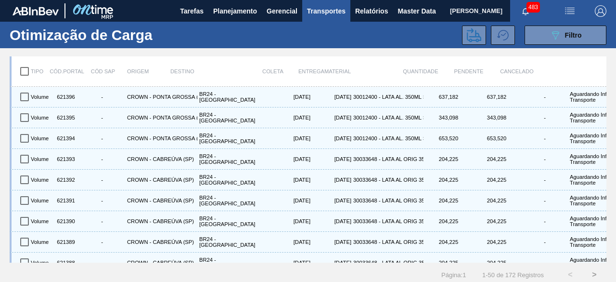
checkbox input "true"
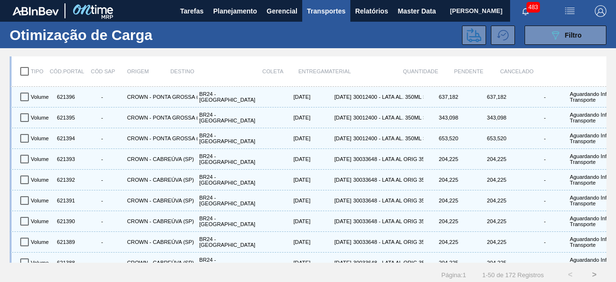
checkbox input "true"
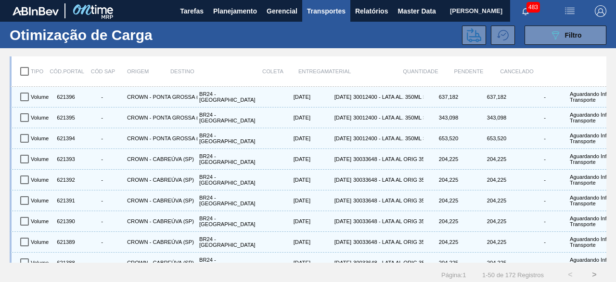
checkbox input "true"
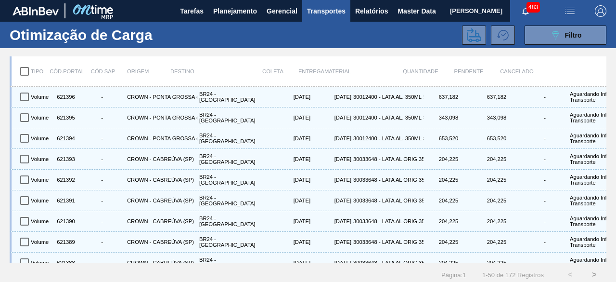
checkbox input "true"
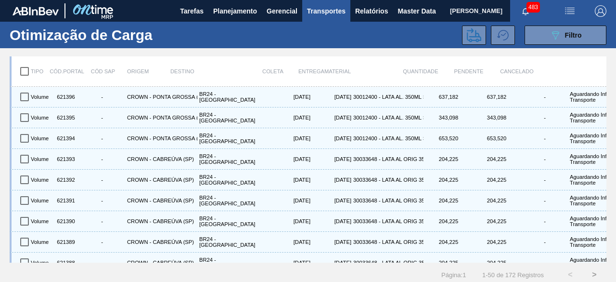
checkbox input "true"
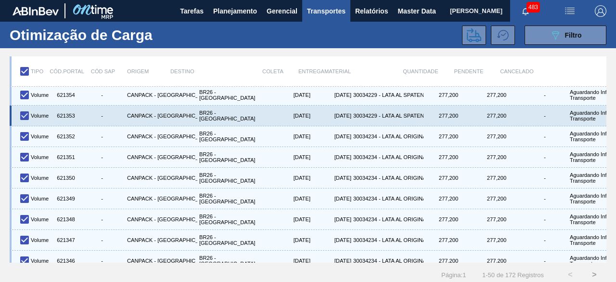
scroll to position [858, 0]
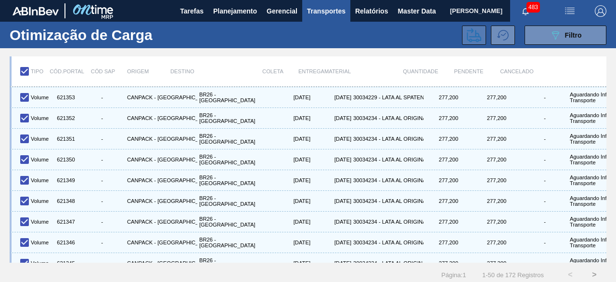
click at [474, 32] on icon at bounding box center [474, 35] width 14 height 14
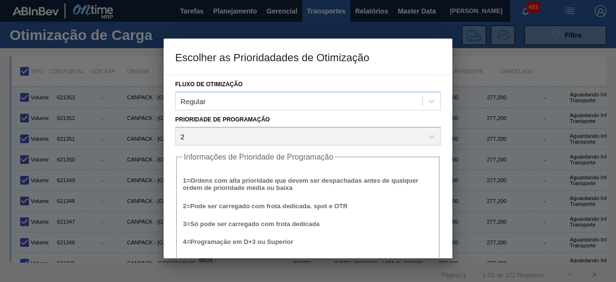
scroll to position [37, 0]
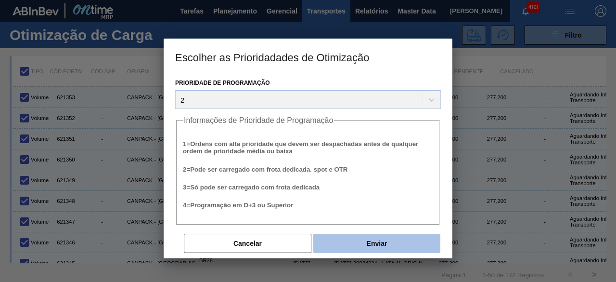
click at [400, 243] on button "Enviar" at bounding box center [376, 243] width 127 height 19
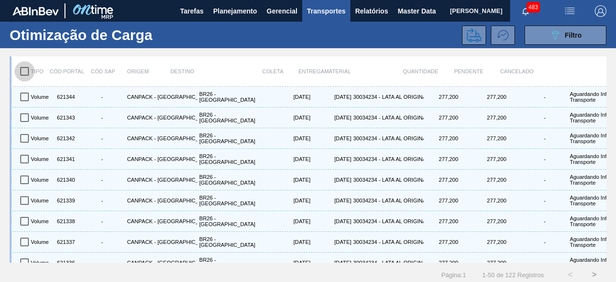
click at [27, 70] on input "checkbox" at bounding box center [24, 71] width 20 height 20
checkbox input "true"
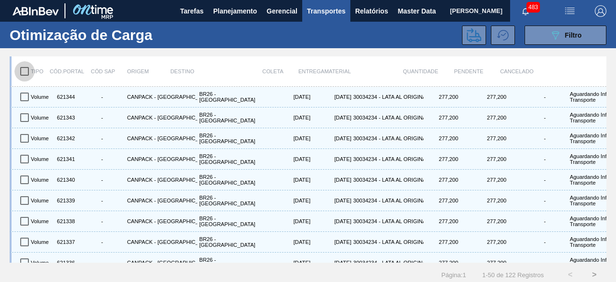
checkbox input "true"
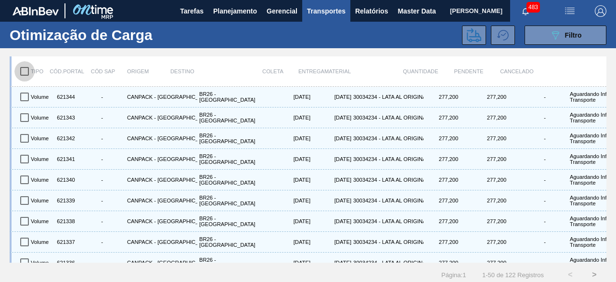
checkbox input "true"
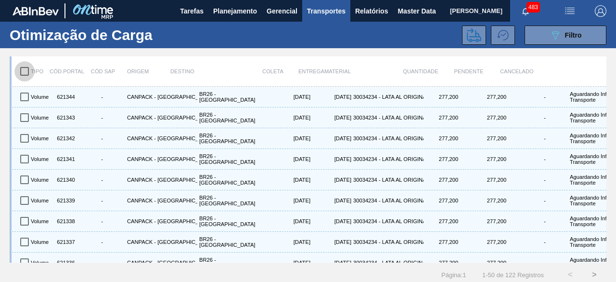
checkbox input "true"
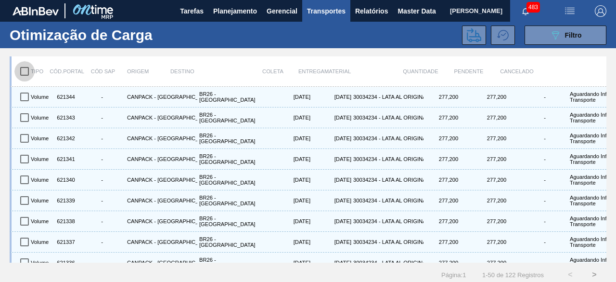
checkbox input "true"
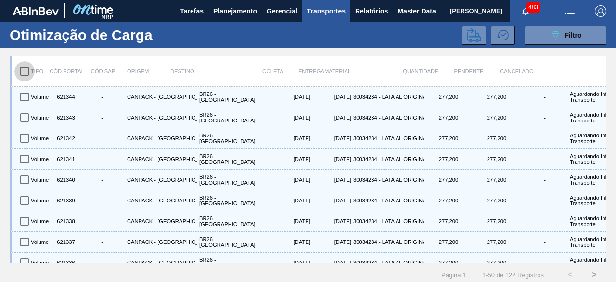
checkbox input "true"
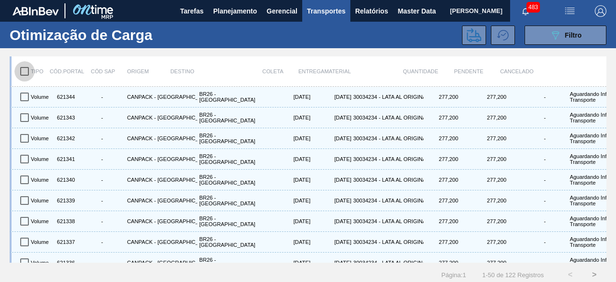
checkbox input "true"
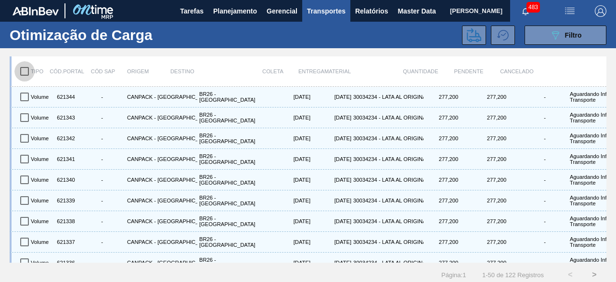
checkbox input "true"
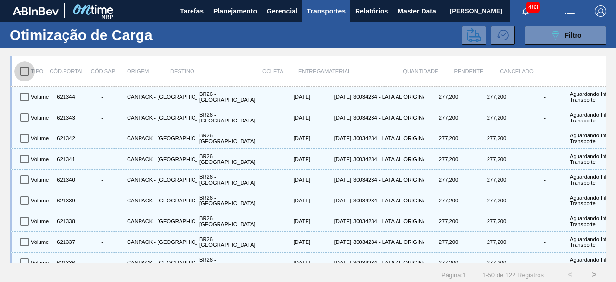
checkbox input "true"
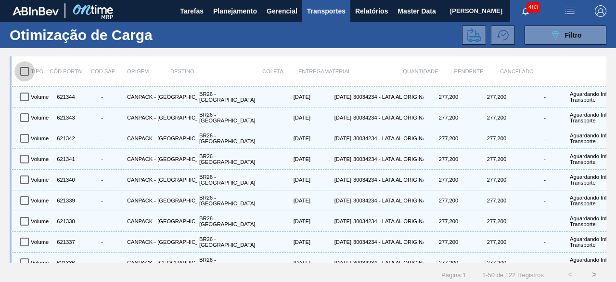
checkbox input "true"
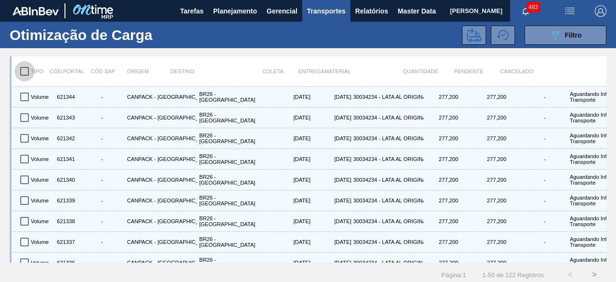
checkbox input "true"
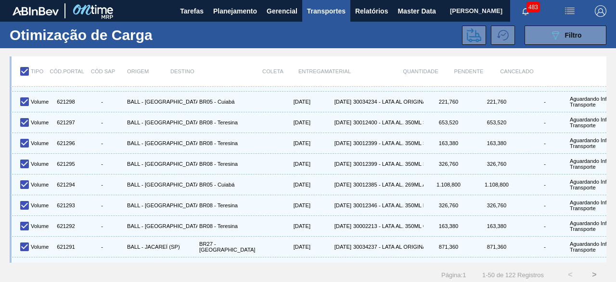
scroll to position [858, 0]
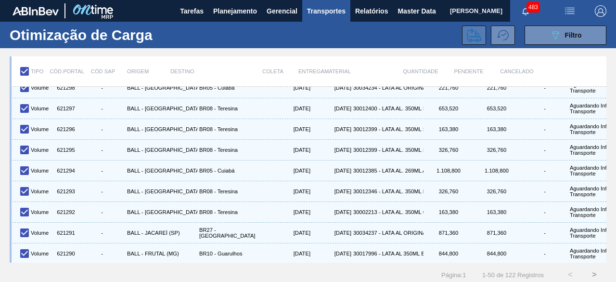
click at [479, 33] on icon at bounding box center [474, 35] width 14 height 14
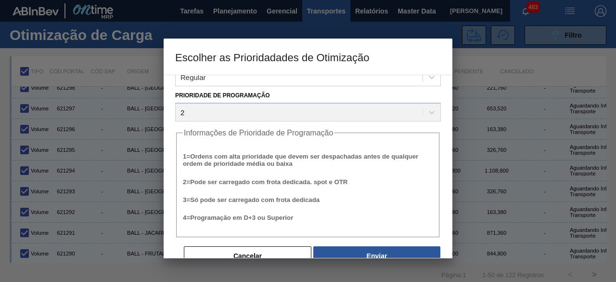
scroll to position [37, 0]
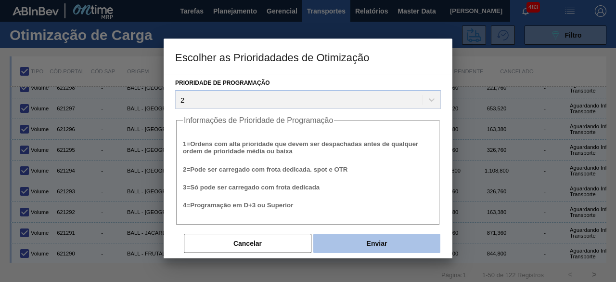
click at [390, 244] on button "Enviar" at bounding box center [376, 243] width 127 height 19
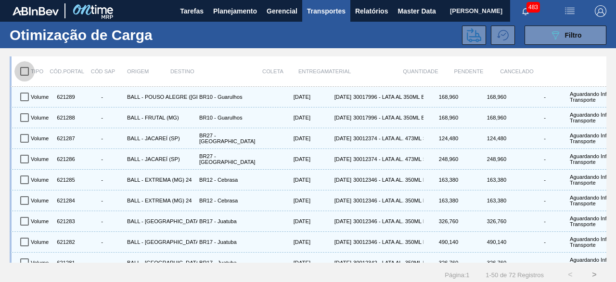
click at [22, 73] on input "checkbox" at bounding box center [24, 71] width 20 height 20
checkbox input "true"
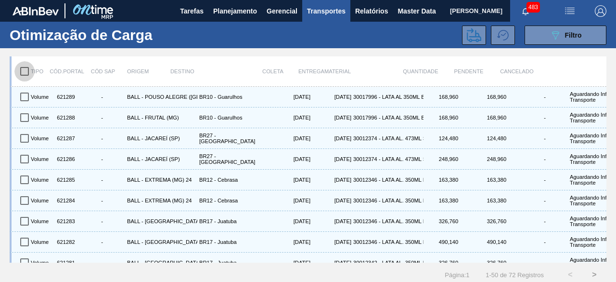
checkbox input "true"
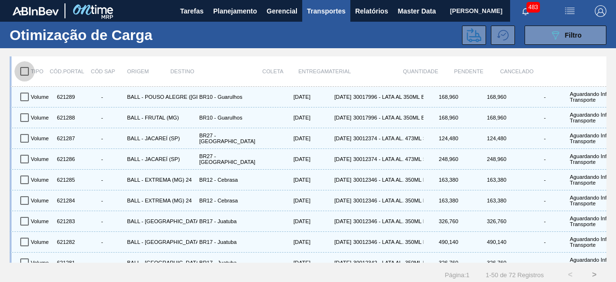
checkbox input "true"
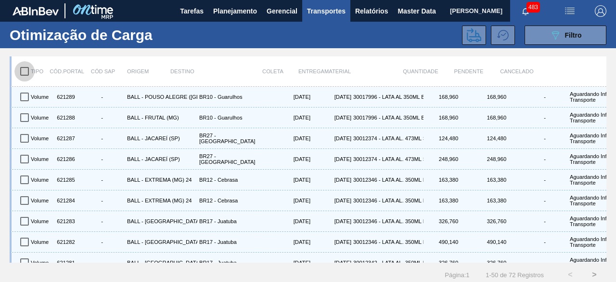
checkbox input "true"
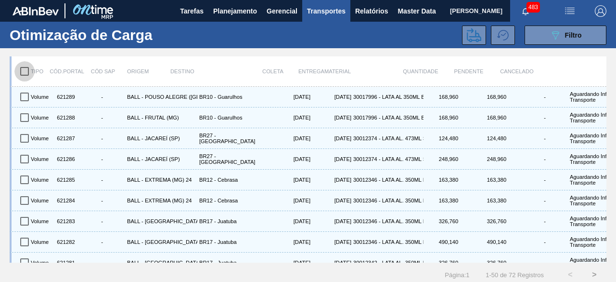
checkbox input "true"
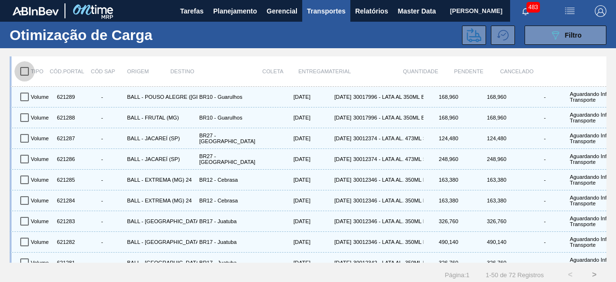
checkbox input "true"
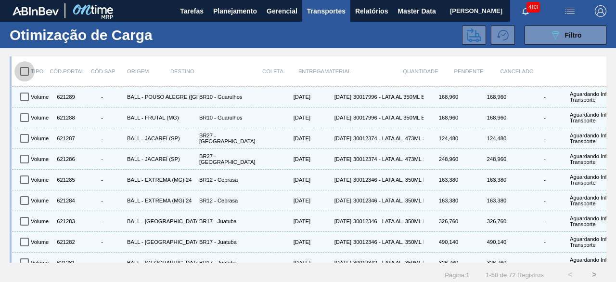
checkbox input "true"
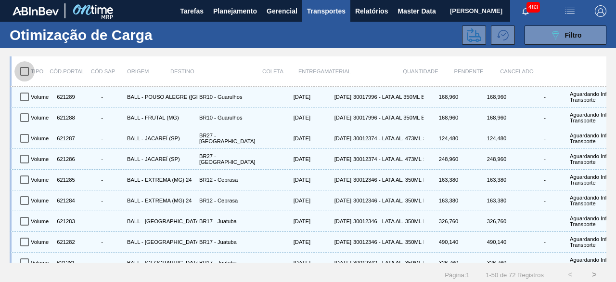
checkbox input "true"
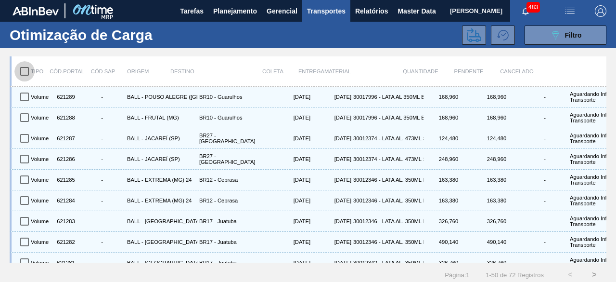
checkbox input "true"
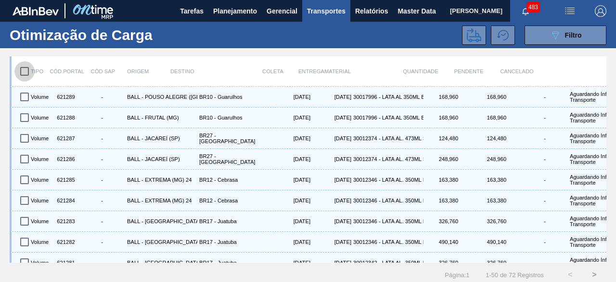
checkbox input "true"
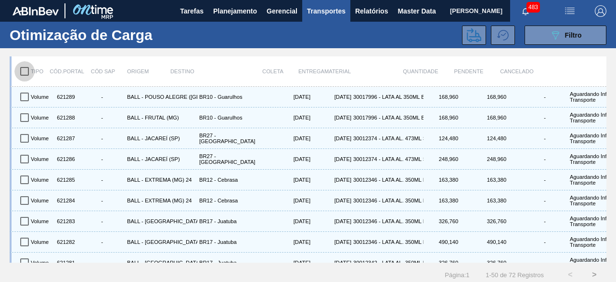
checkbox input "true"
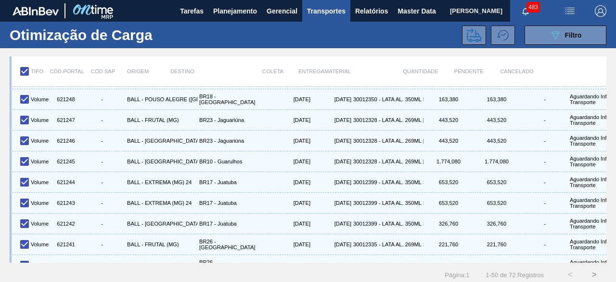
scroll to position [858, 0]
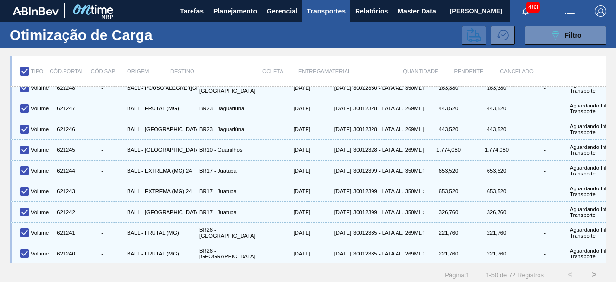
click at [473, 34] on icon at bounding box center [474, 35] width 14 height 14
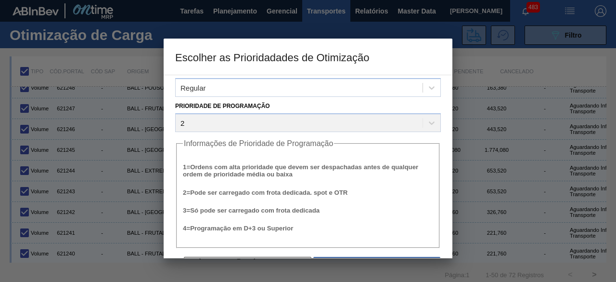
scroll to position [37, 0]
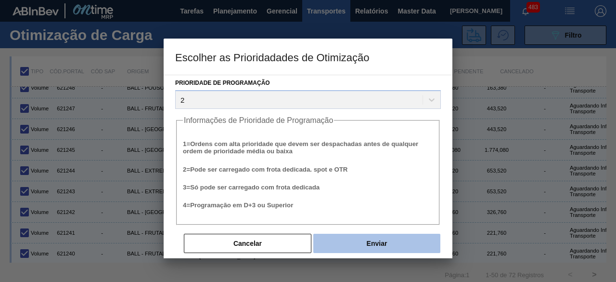
click at [395, 242] on button "Enviar" at bounding box center [376, 243] width 127 height 19
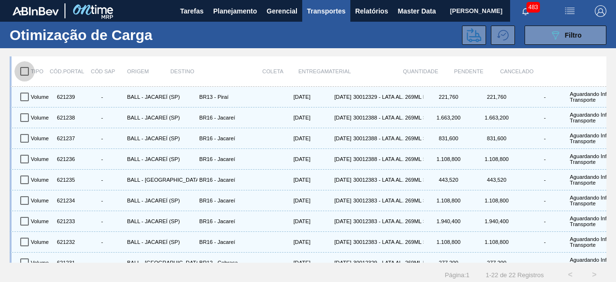
click at [26, 74] on input "checkbox" at bounding box center [24, 71] width 20 height 20
checkbox input "true"
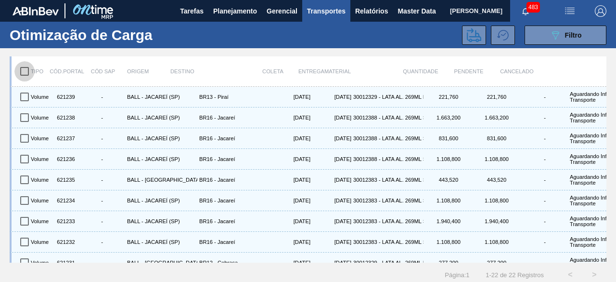
checkbox input "true"
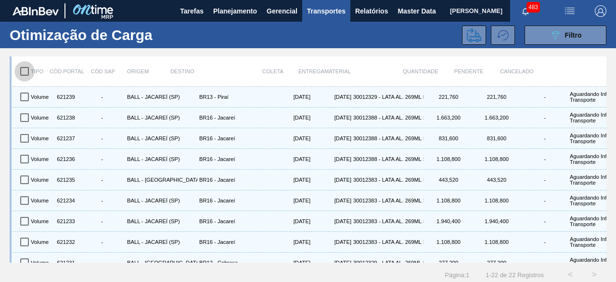
checkbox input "true"
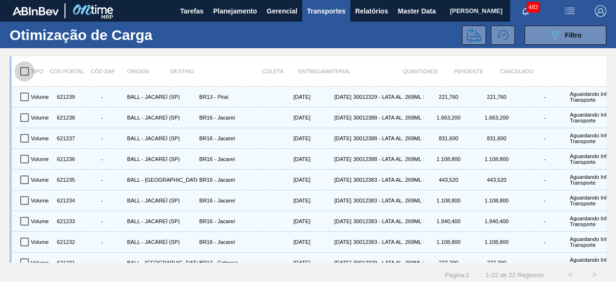
checkbox input "true"
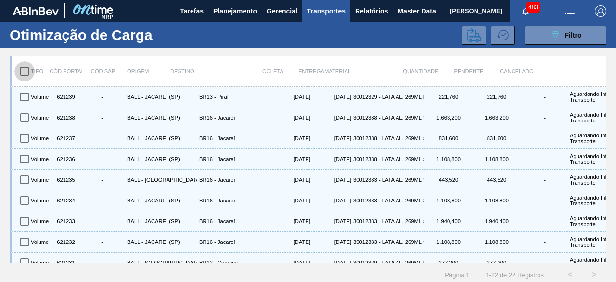
checkbox input "true"
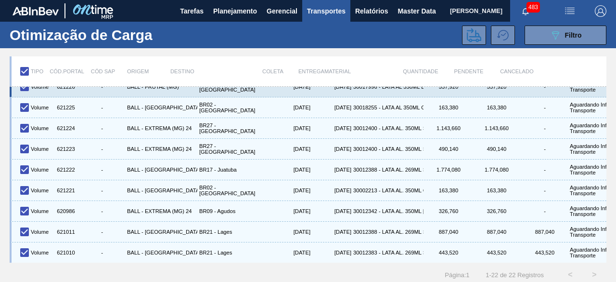
scroll to position [12, 0]
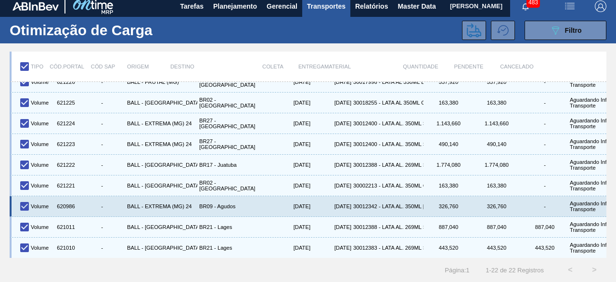
click at [28, 196] on input "checkbox" at bounding box center [24, 206] width 20 height 20
checkbox input "false"
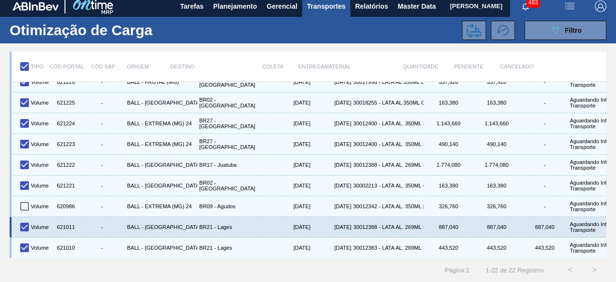
click at [27, 217] on input "checkbox" at bounding box center [24, 227] width 20 height 20
checkbox input "false"
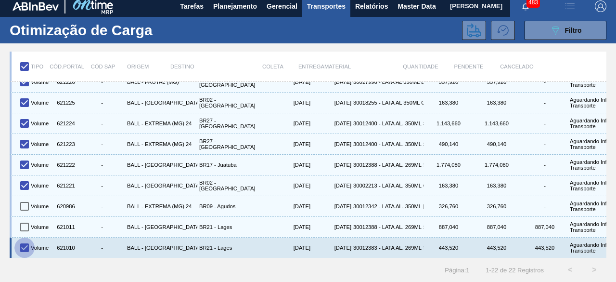
click at [25, 237] on input "checkbox" at bounding box center [24, 247] width 20 height 20
checkbox input "false"
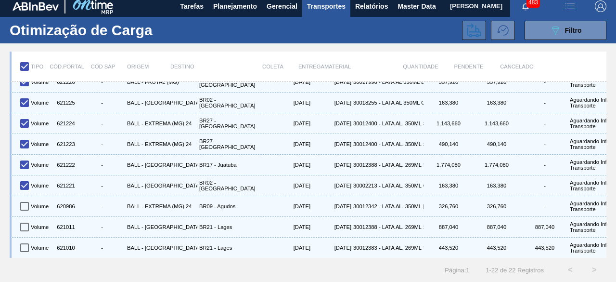
click at [469, 23] on icon at bounding box center [474, 30] width 14 height 14
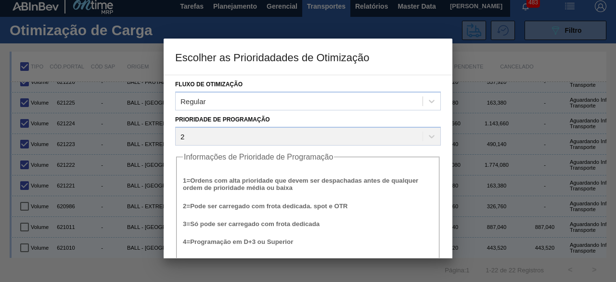
scroll to position [37, 0]
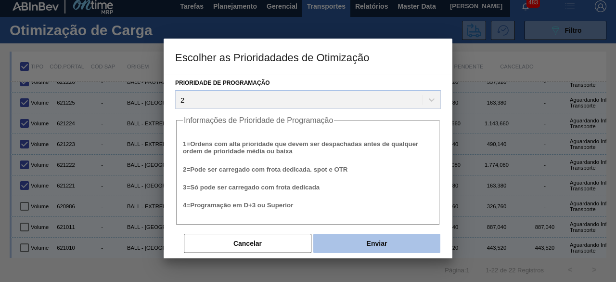
click at [359, 241] on button "Enviar" at bounding box center [376, 243] width 127 height 19
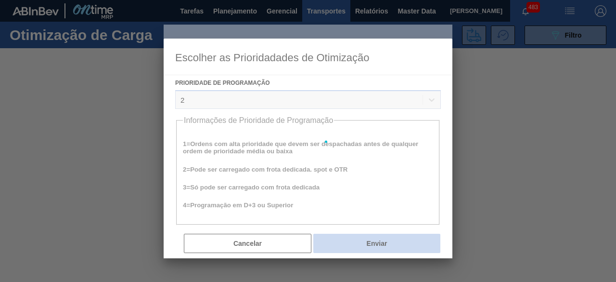
scroll to position [0, 0]
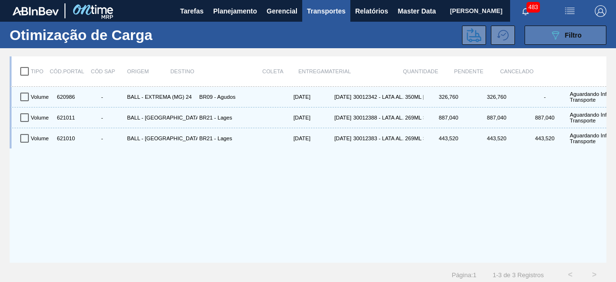
click at [582, 36] on button "089F7B8B-B2A5-4AFE-B5C0-19BA573D28AC Filtro" at bounding box center [566, 35] width 82 height 19
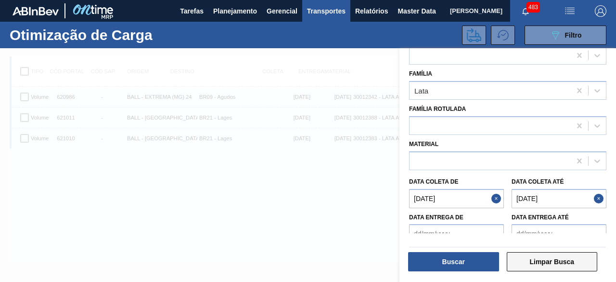
click at [539, 263] on button "Limpar Busca" at bounding box center [552, 261] width 91 height 19
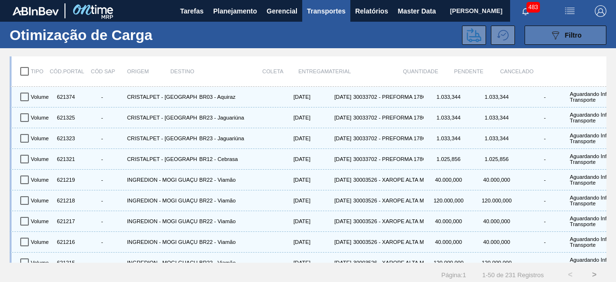
click at [548, 42] on button "089F7B8B-B2A5-4AFE-B5C0-19BA573D28AC Filtro" at bounding box center [566, 35] width 82 height 19
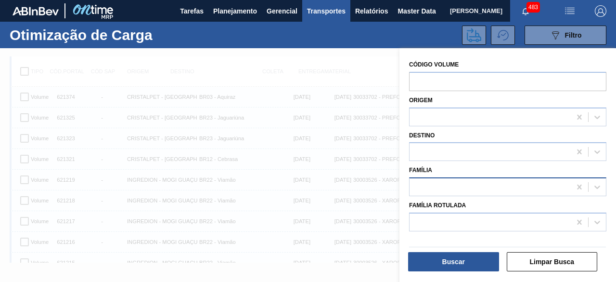
click at [450, 184] on div at bounding box center [490, 187] width 161 height 14
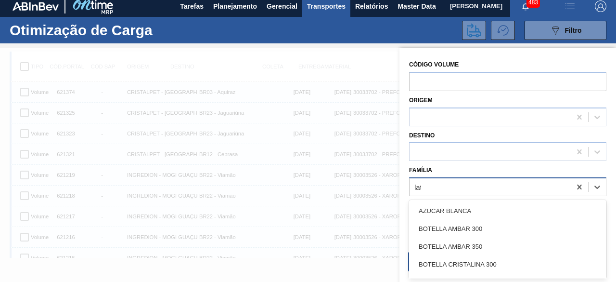
type input "lata"
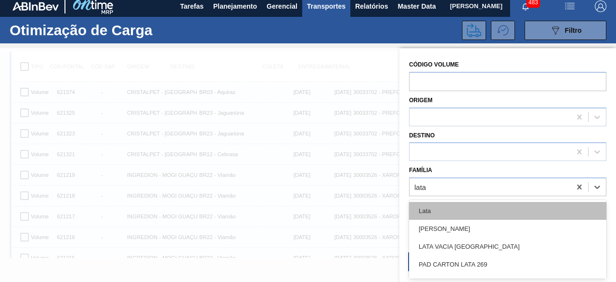
click at [450, 206] on div "Lata" at bounding box center [507, 211] width 197 height 18
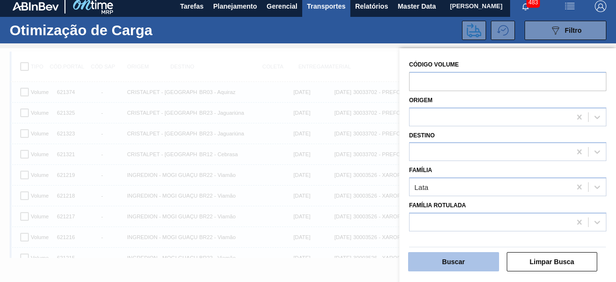
click at [458, 258] on button "Buscar" at bounding box center [453, 261] width 91 height 19
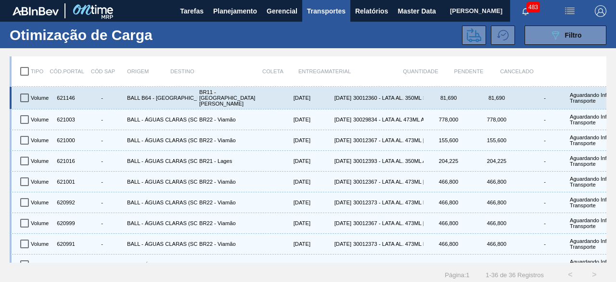
click at [27, 95] on input "checkbox" at bounding box center [24, 98] width 20 height 20
checkbox input "true"
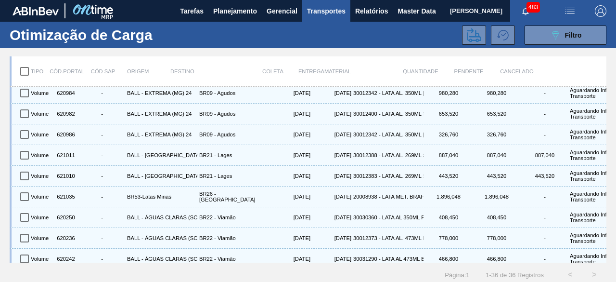
scroll to position [433, 0]
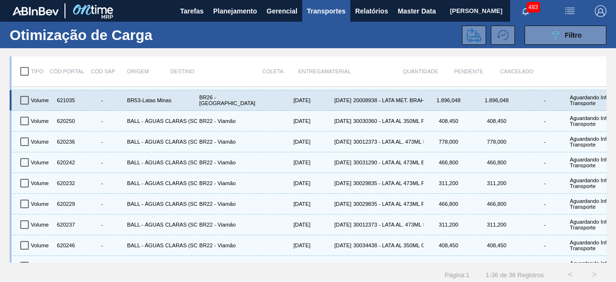
click at [27, 97] on input "checkbox" at bounding box center [24, 100] width 20 height 20
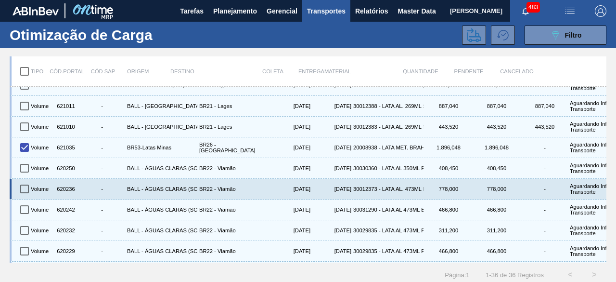
scroll to position [385, 0]
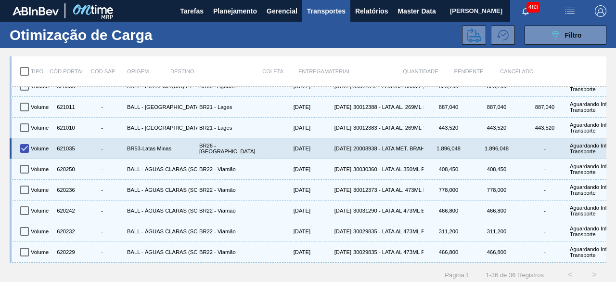
click at [26, 145] on input "checkbox" at bounding box center [24, 148] width 20 height 20
checkbox input "false"
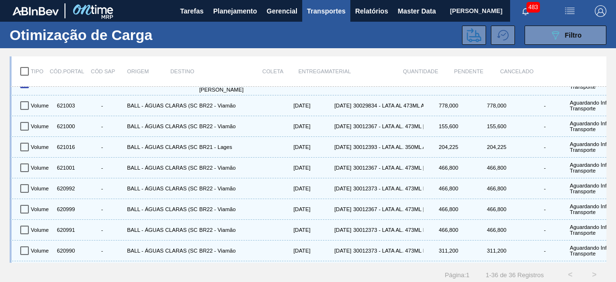
scroll to position [0, 0]
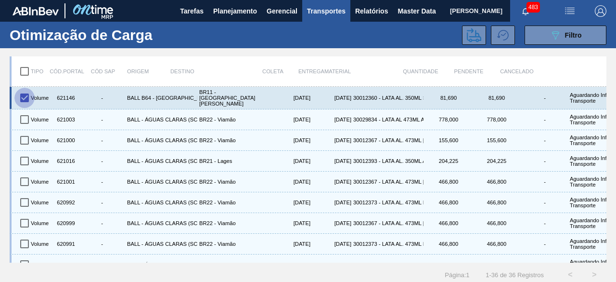
click at [22, 96] on input "checkbox" at bounding box center [24, 98] width 20 height 20
checkbox input "false"
